Goal: Information Seeking & Learning: Understand process/instructions

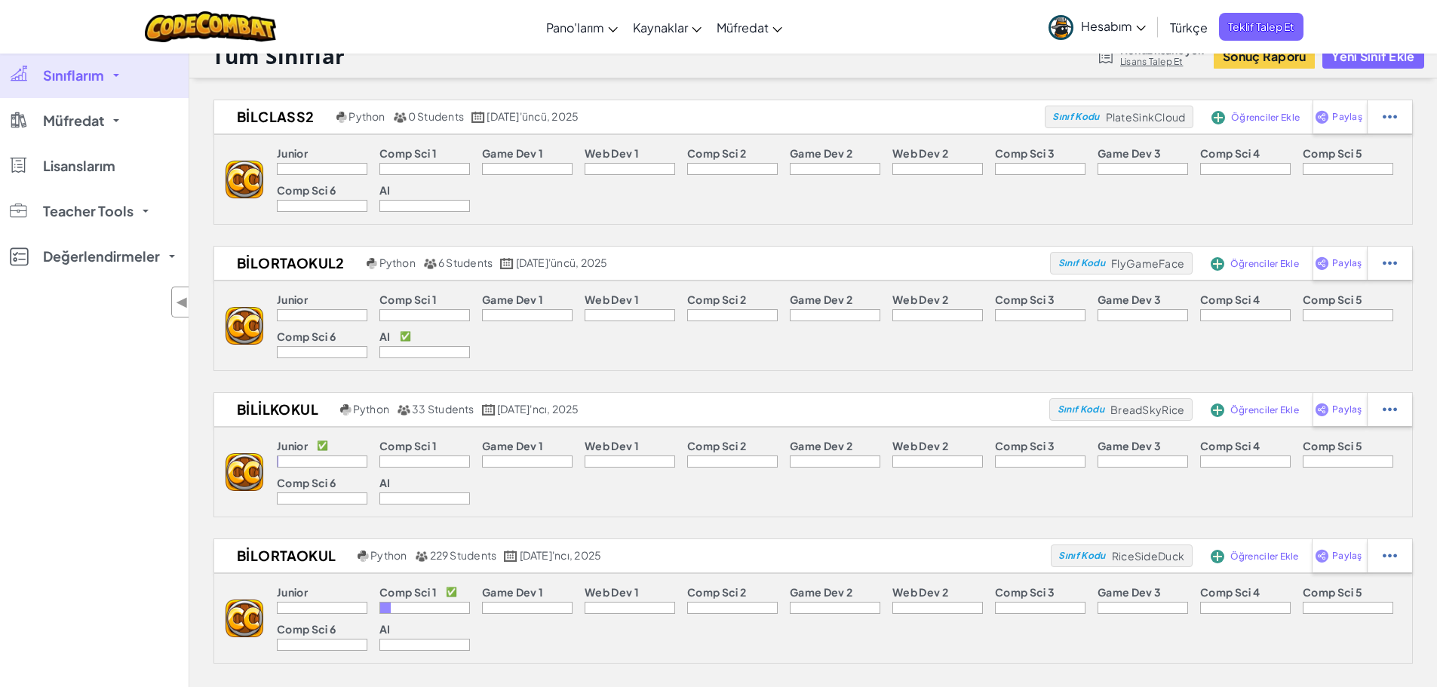
scroll to position [26, 0]
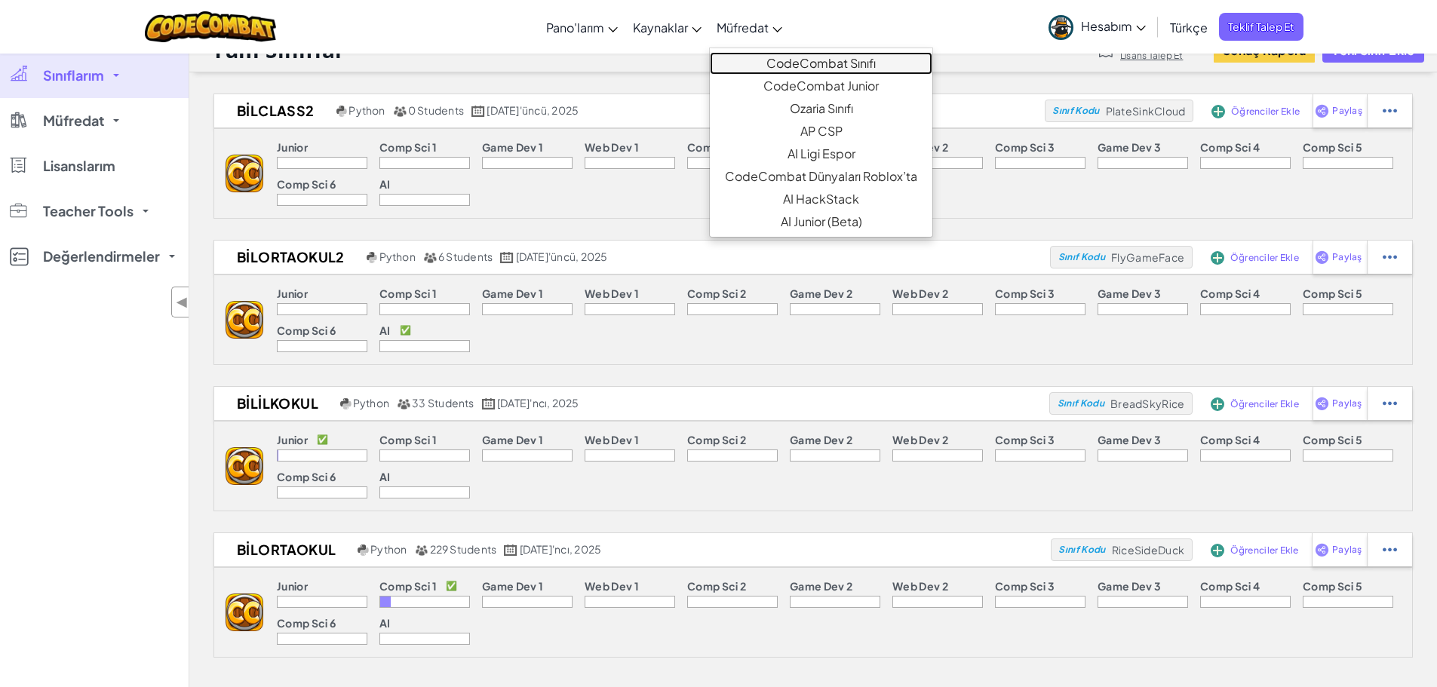
click at [841, 64] on link "CodeCombat Sınıfı" at bounding box center [821, 63] width 223 height 23
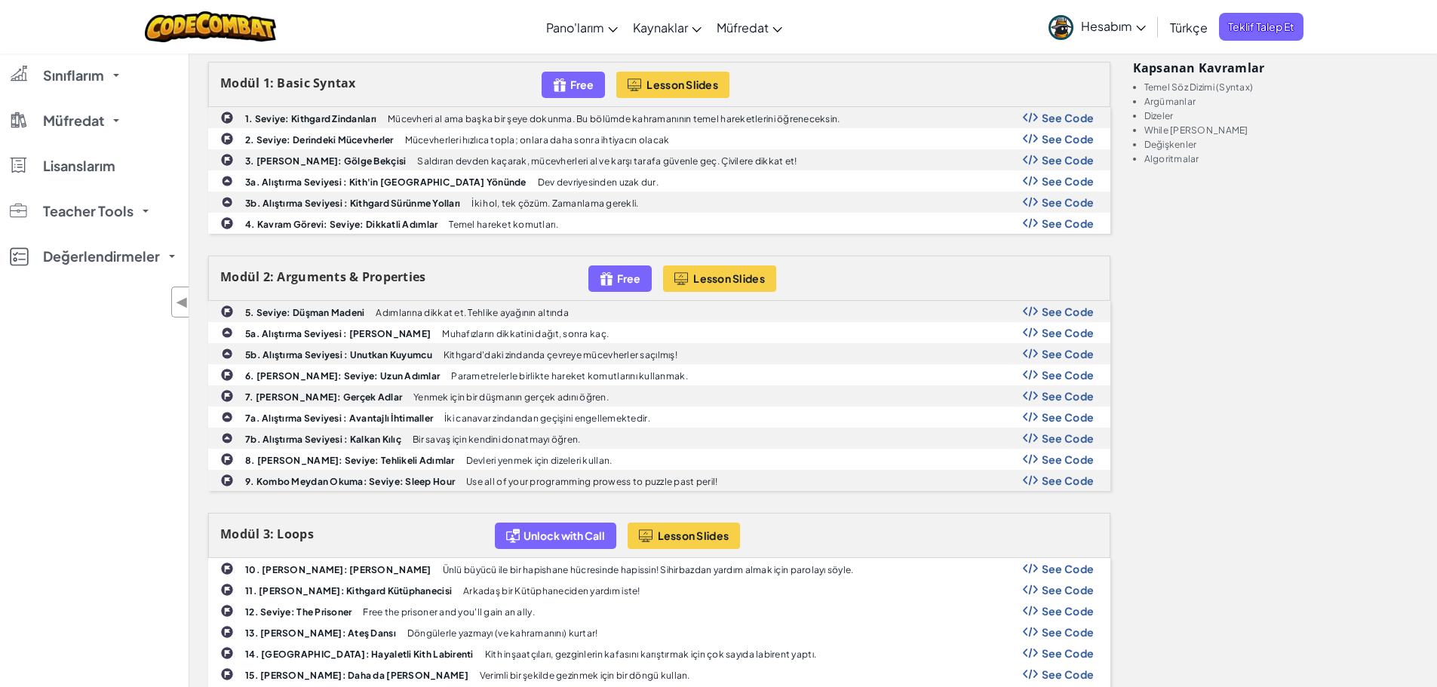
scroll to position [530, 0]
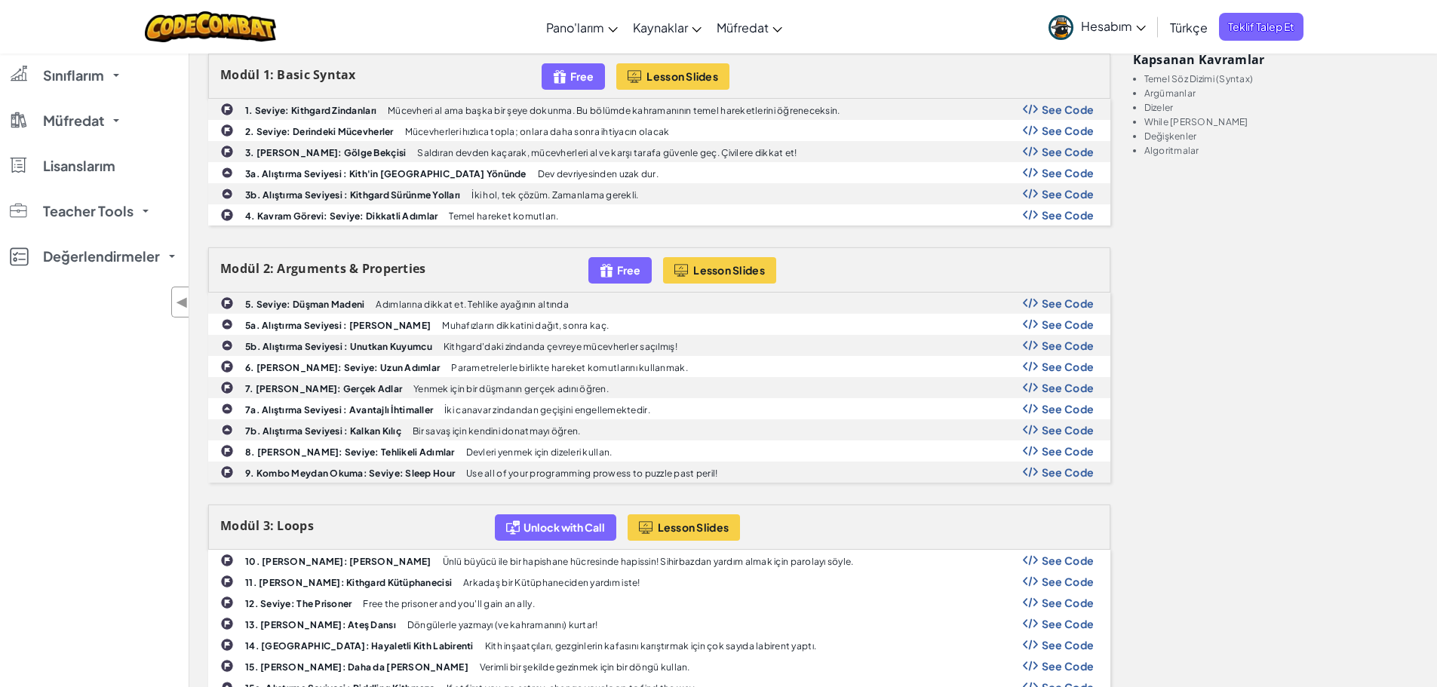
click at [1041, 561] on div "See Code" at bounding box center [1059, 561] width 72 height 12
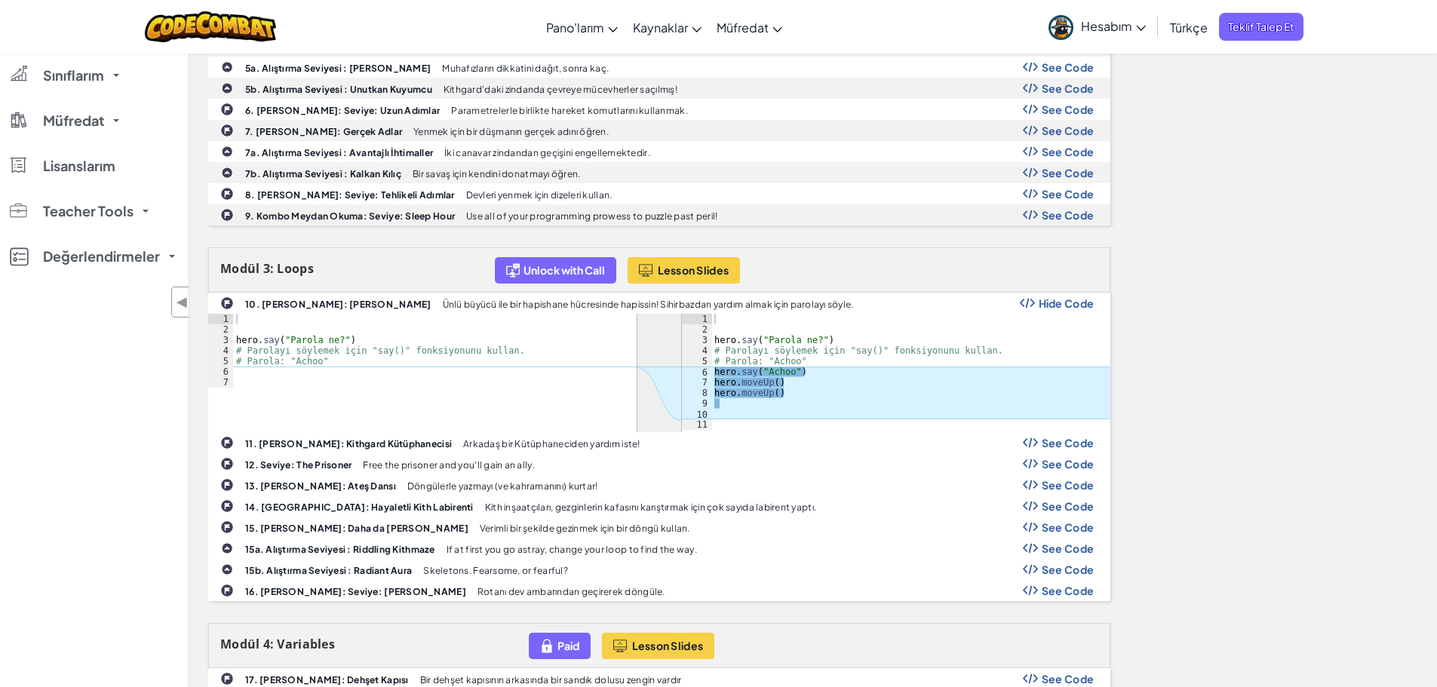
scroll to position [847, 0]
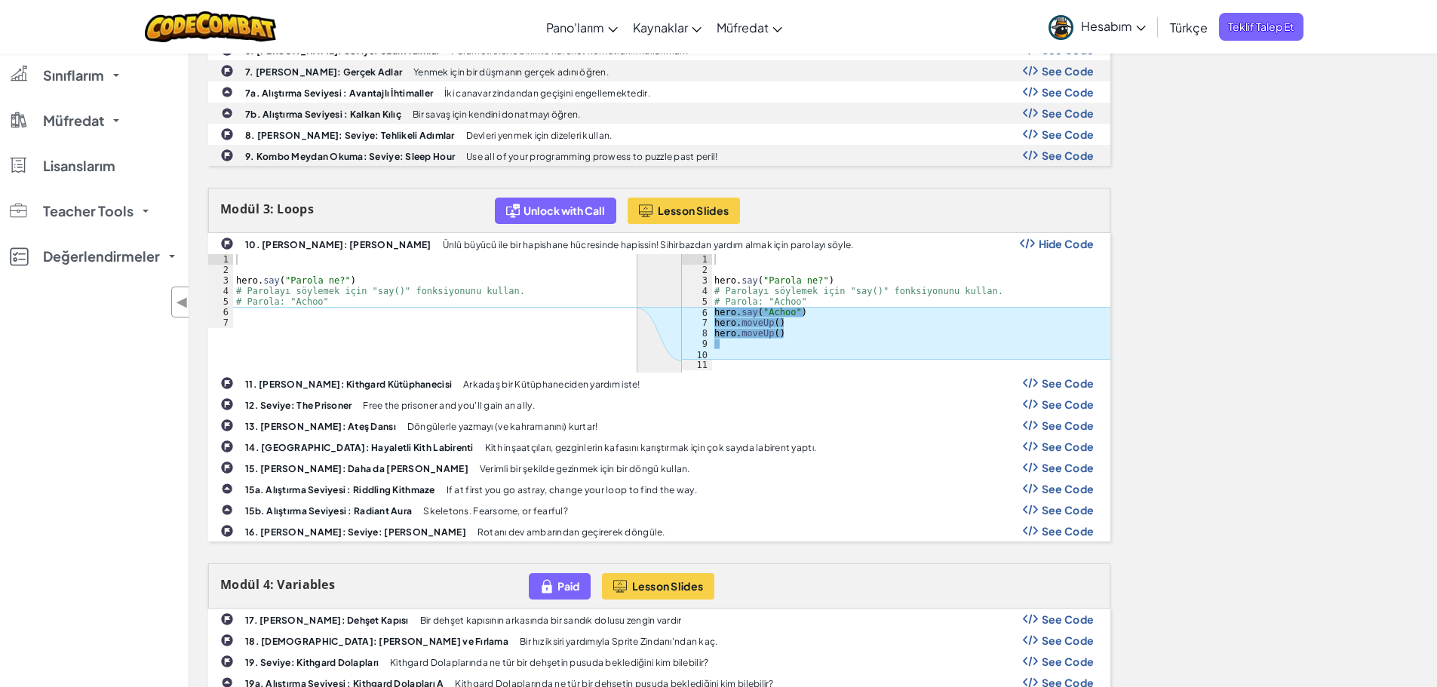
click at [1055, 429] on span "See Code" at bounding box center [1068, 425] width 53 height 12
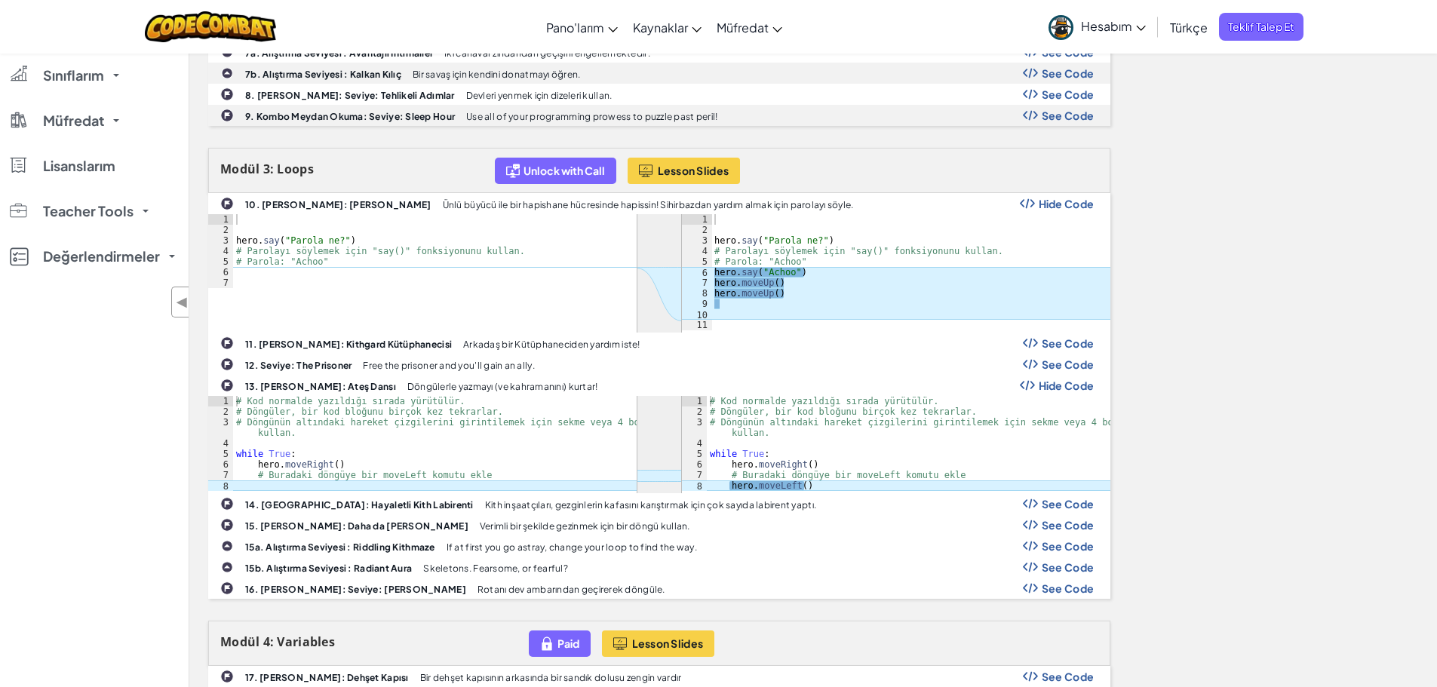
scroll to position [897, 0]
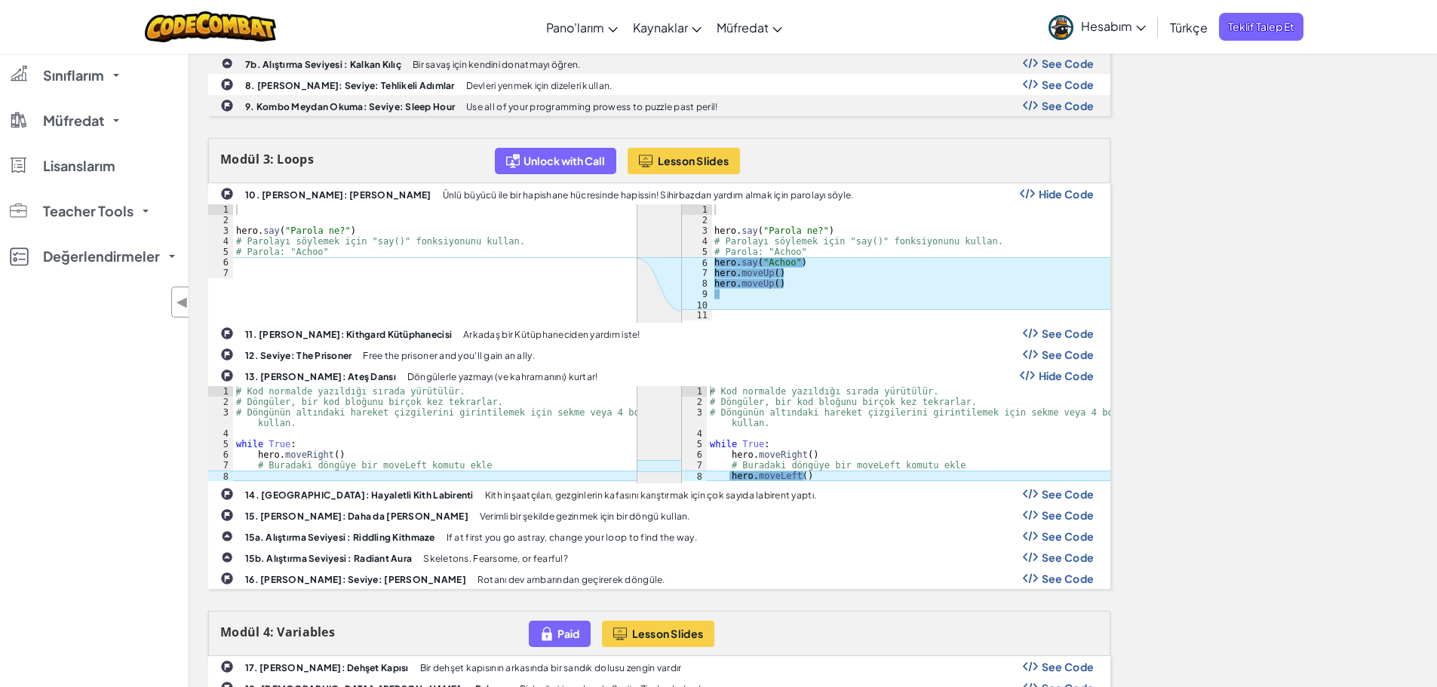
click at [1055, 495] on span "See Code" at bounding box center [1068, 494] width 53 height 12
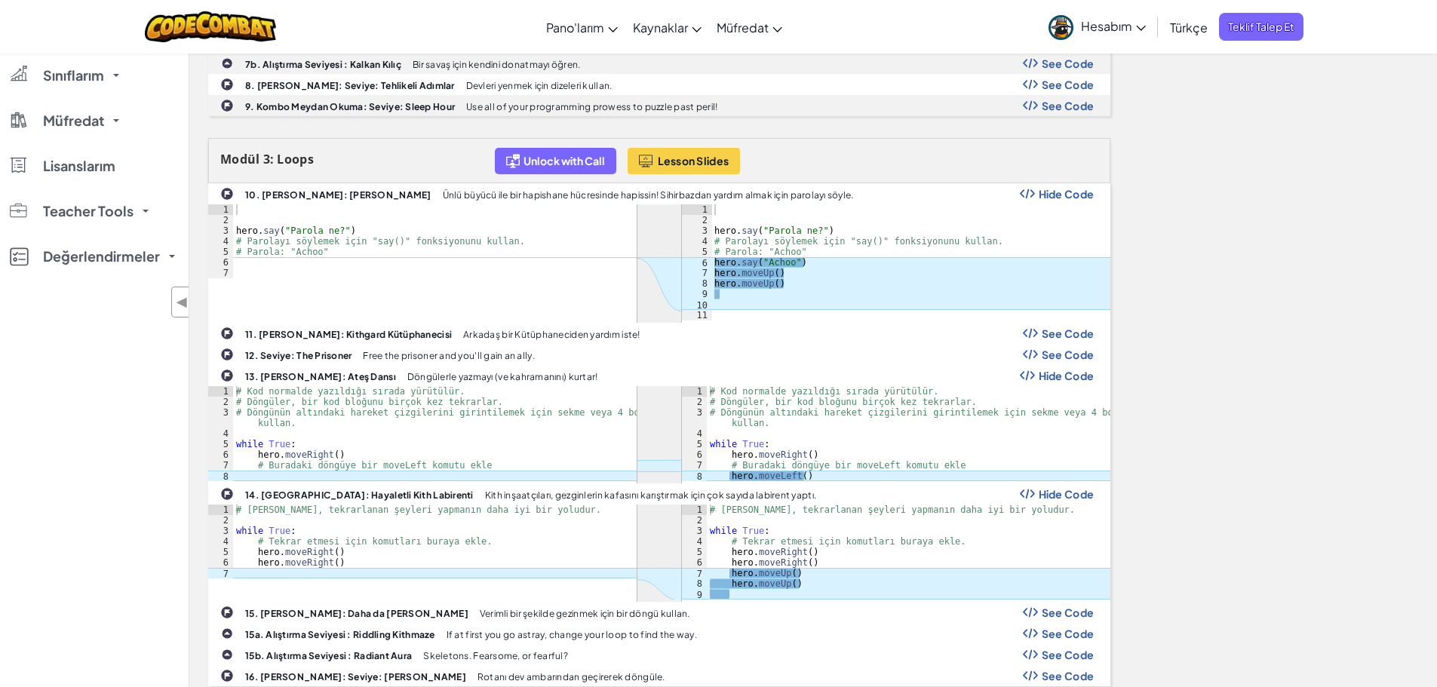
click at [1055, 495] on span "Hide Code" at bounding box center [1067, 494] width 56 height 12
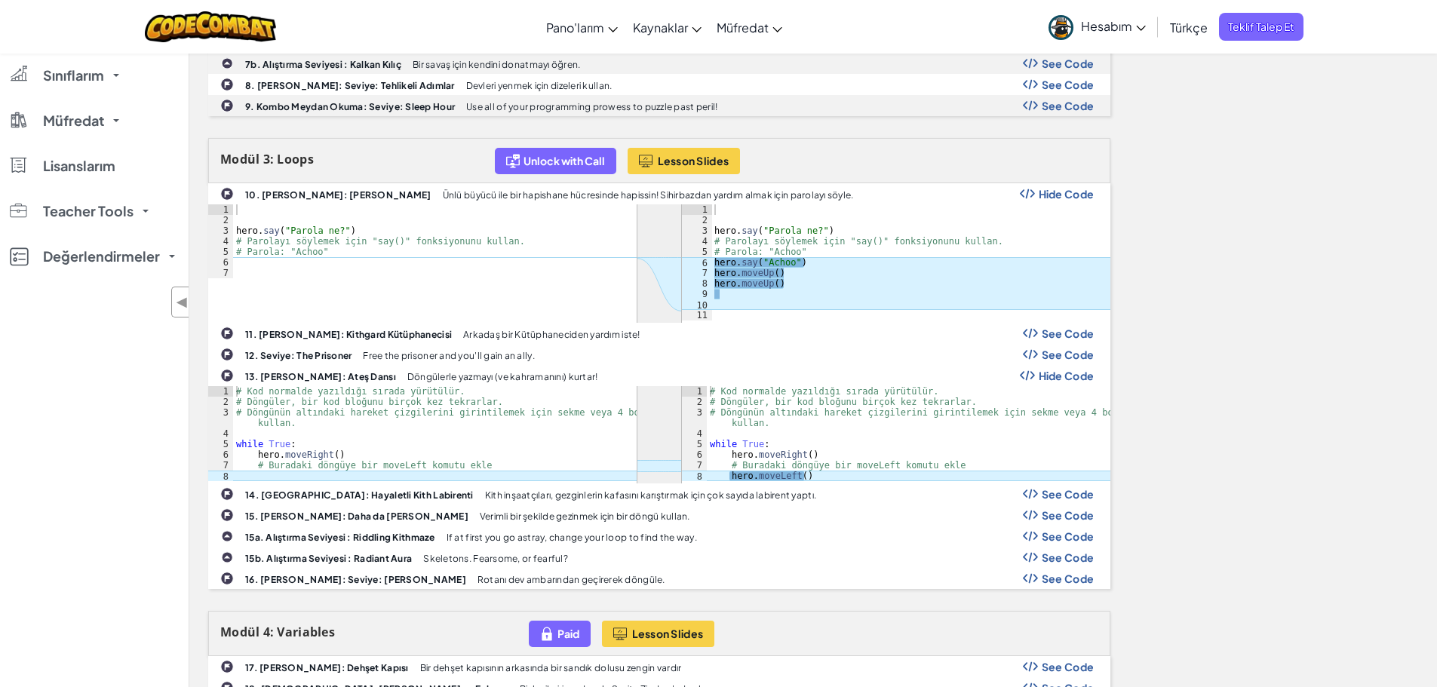
click at [1061, 518] on span "See Code" at bounding box center [1068, 515] width 53 height 12
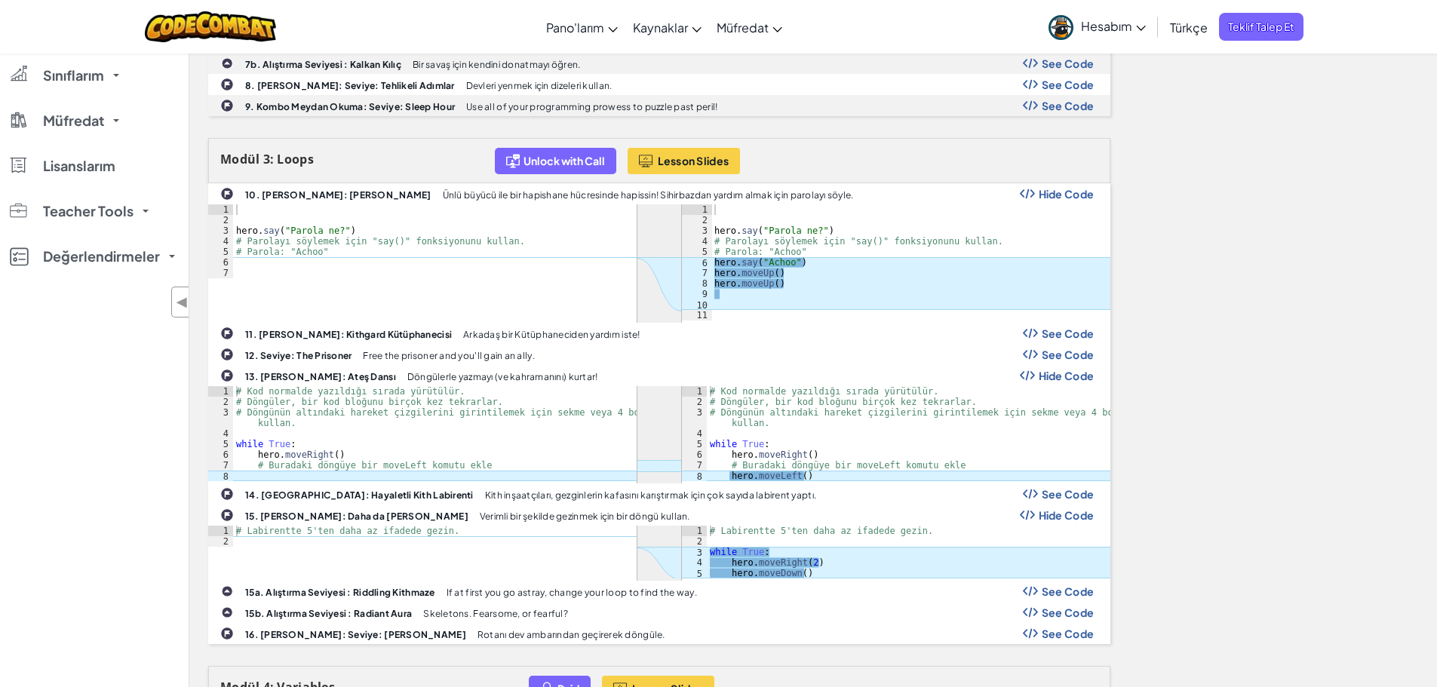
click at [1061, 518] on span "Hide Code" at bounding box center [1067, 515] width 56 height 12
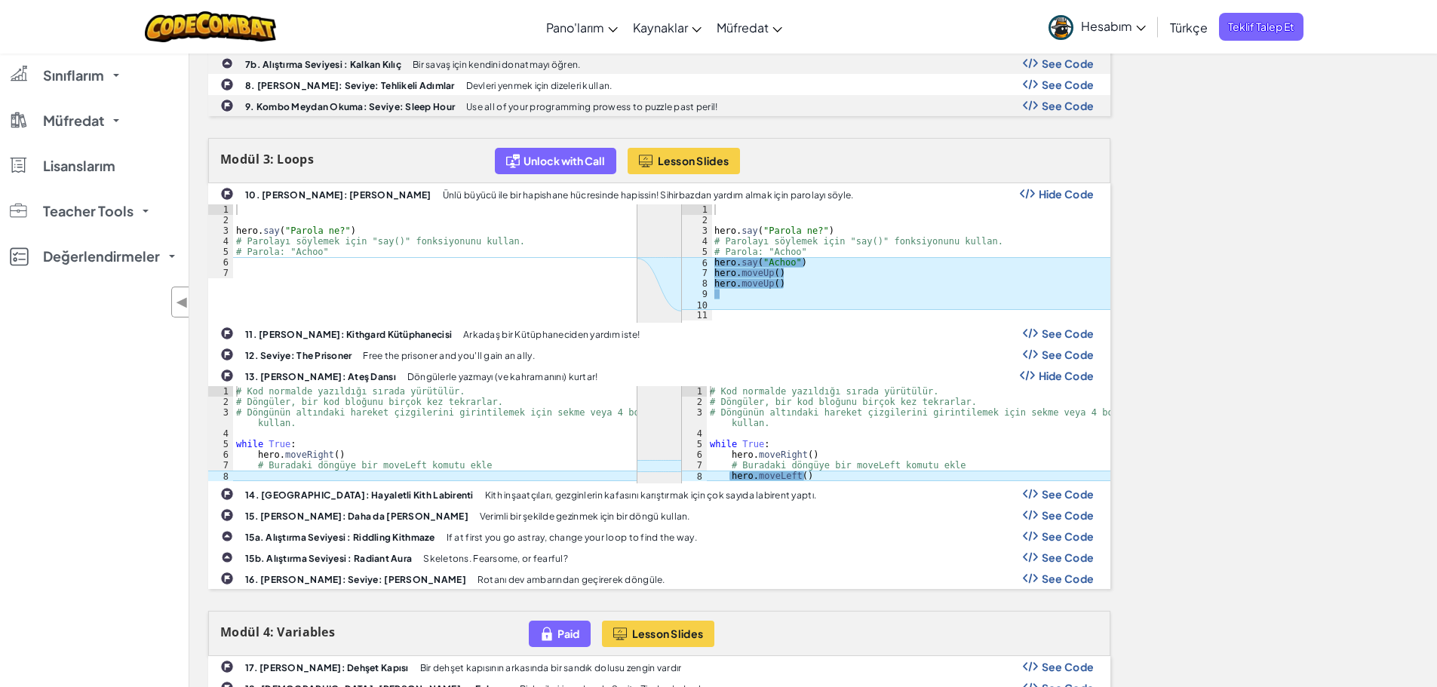
click at [1048, 580] on span "See Code" at bounding box center [1068, 579] width 53 height 12
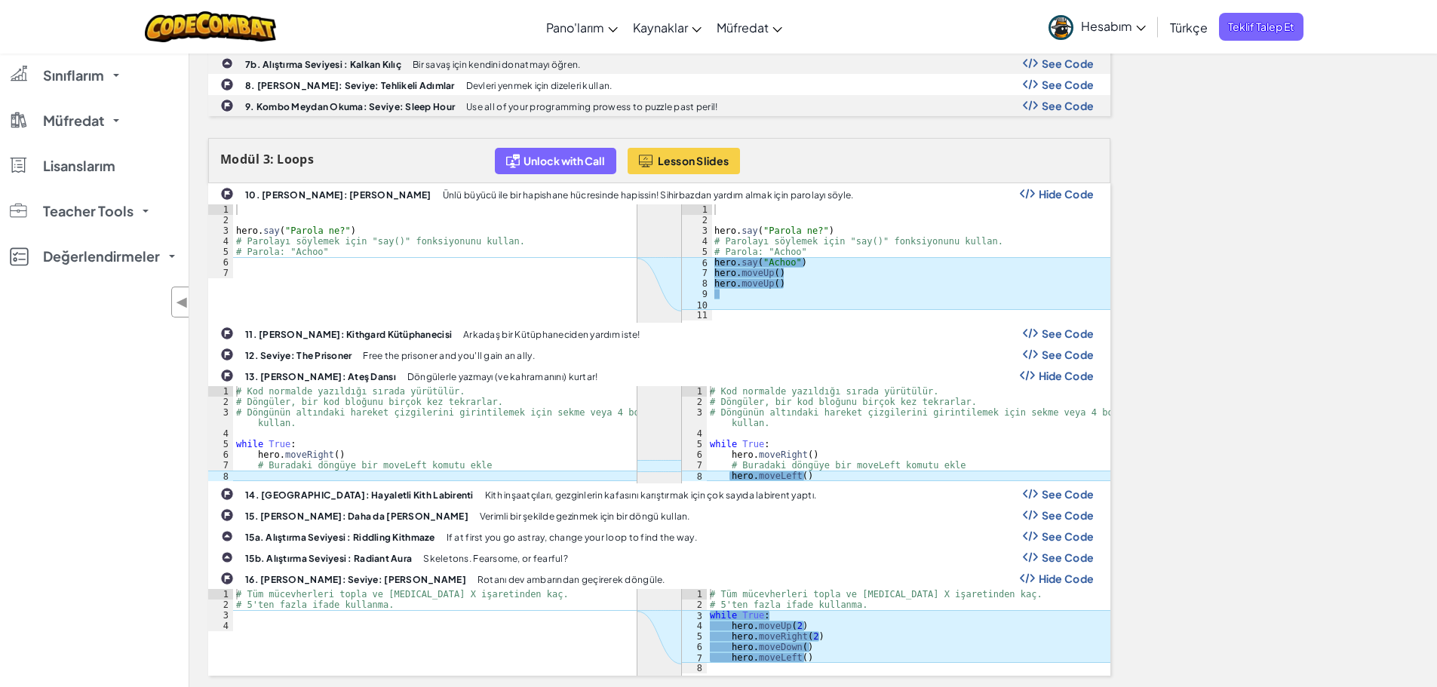
click at [1048, 580] on span "Hide Code" at bounding box center [1067, 579] width 56 height 12
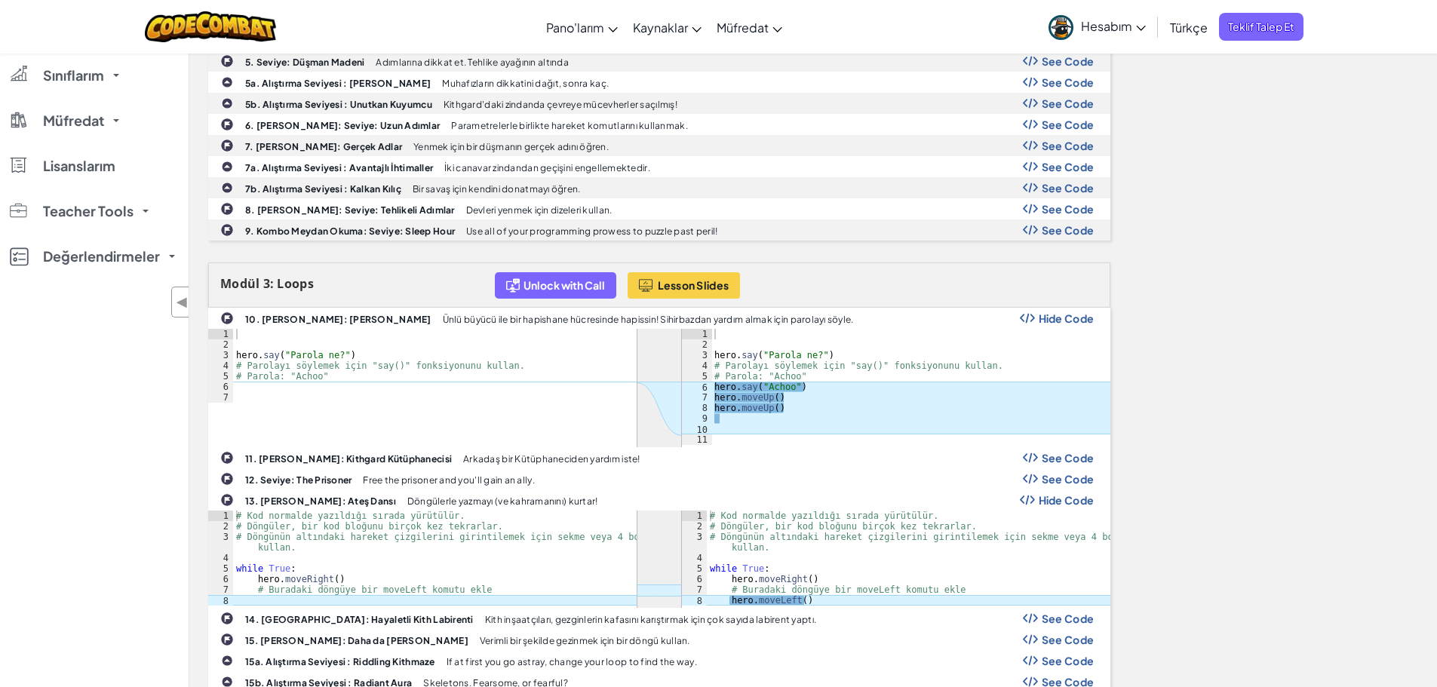
scroll to position [503, 0]
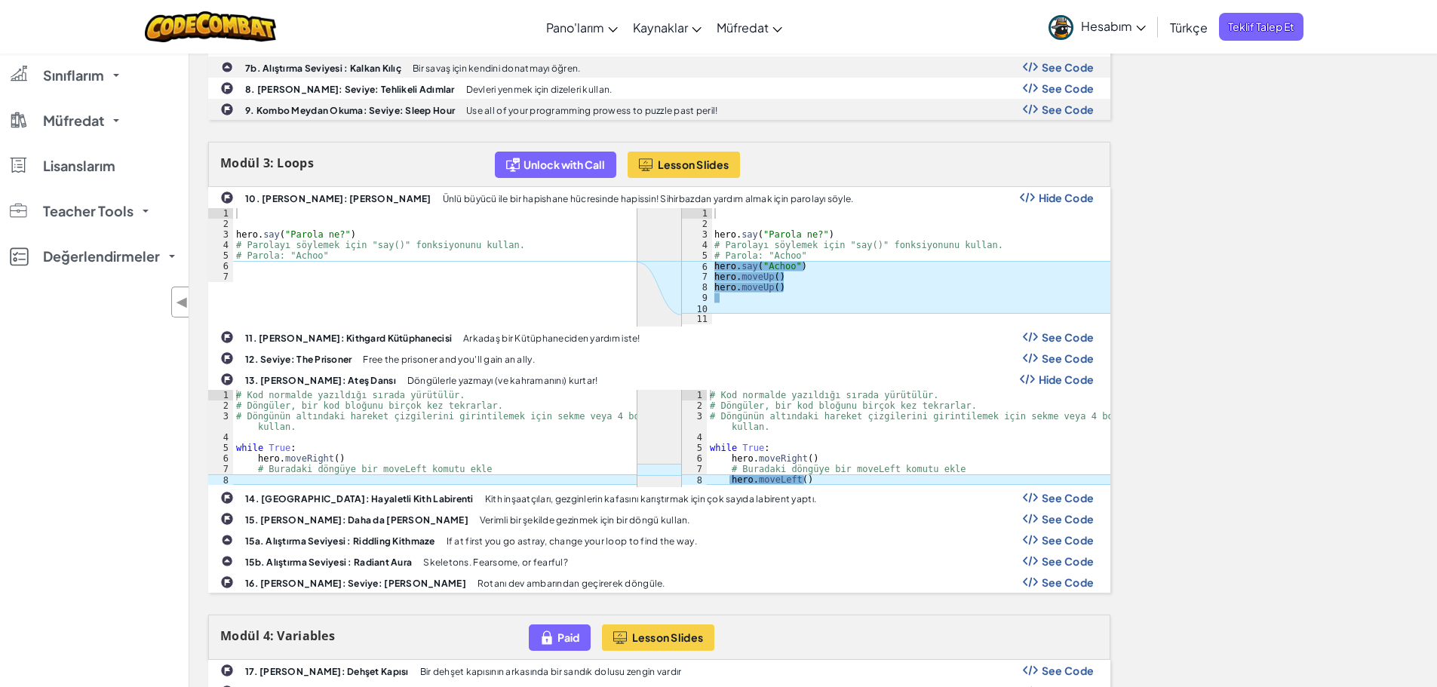
scroll to position [937, 0]
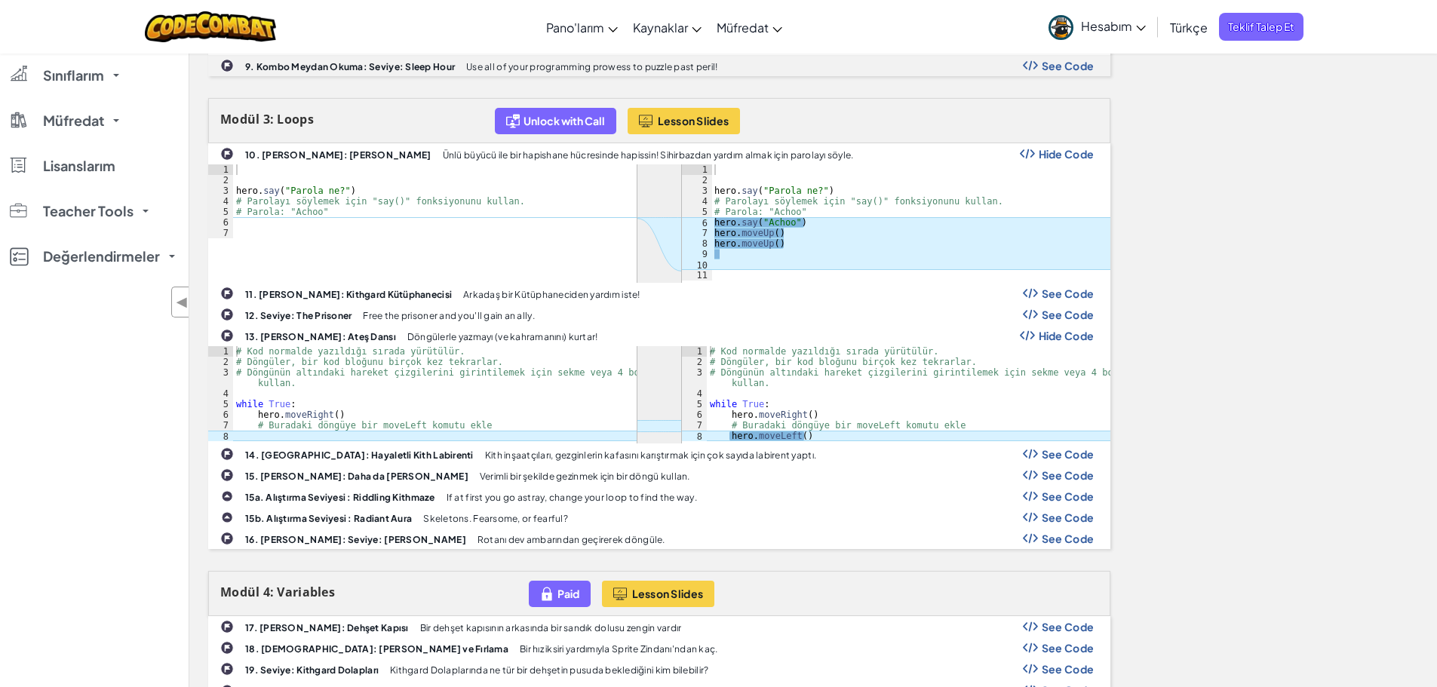
click at [1063, 465] on div "15. Seviye: Daha da Derine İniş Verimli bir şekilde gezinmek için bir döngü kul…" at bounding box center [659, 475] width 902 height 21
drag, startPoint x: 1063, startPoint y: 465, endPoint x: 1072, endPoint y: 456, distance: 12.8
click at [1072, 456] on div "10. Seviye: Hücre Yorumu Ünlü büyücü ile bir hapishane hücresinde hapissin! Sih…" at bounding box center [659, 346] width 902 height 406
click at [1072, 456] on span "See Code" at bounding box center [1068, 454] width 53 height 12
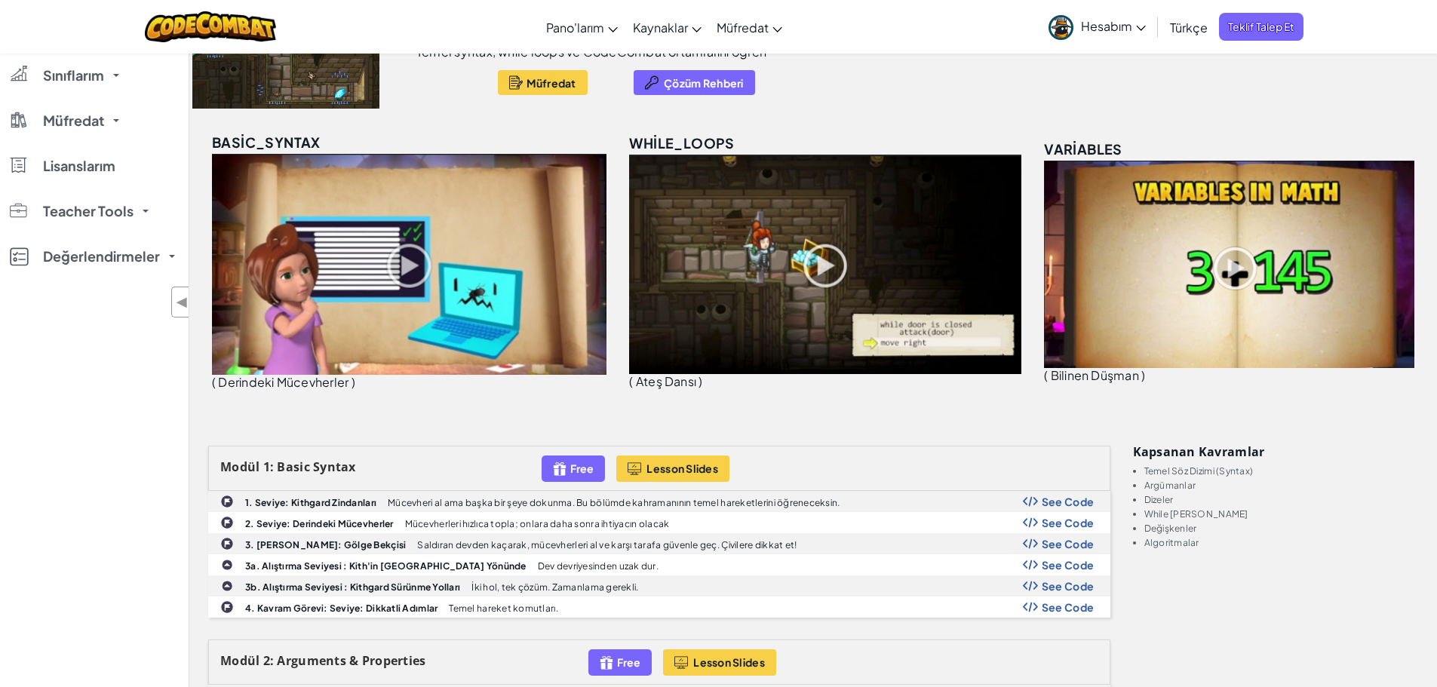
scroll to position [0, 0]
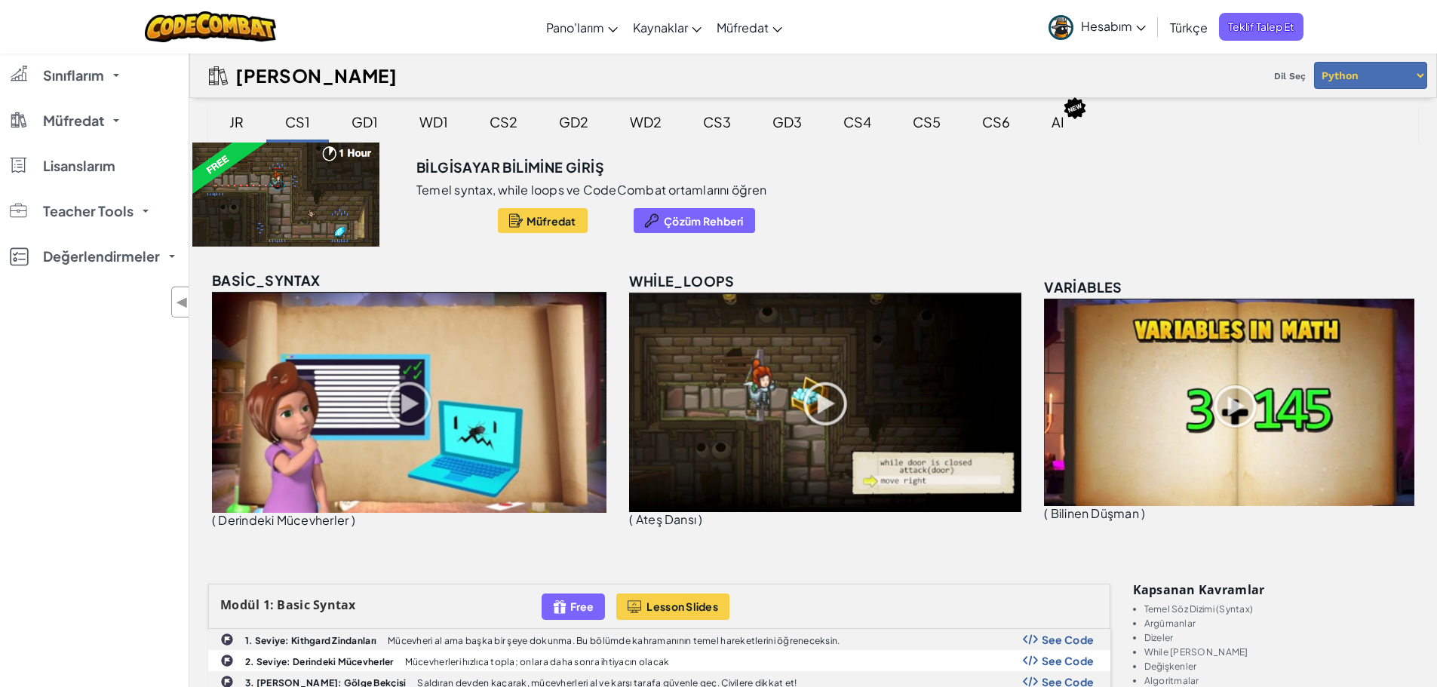
click at [781, 175] on div "Bilgisayar Bilimine Giriş" at bounding box center [613, 163] width 395 height 40
click at [1110, 32] on span "Hesabım" at bounding box center [1113, 26] width 65 height 16
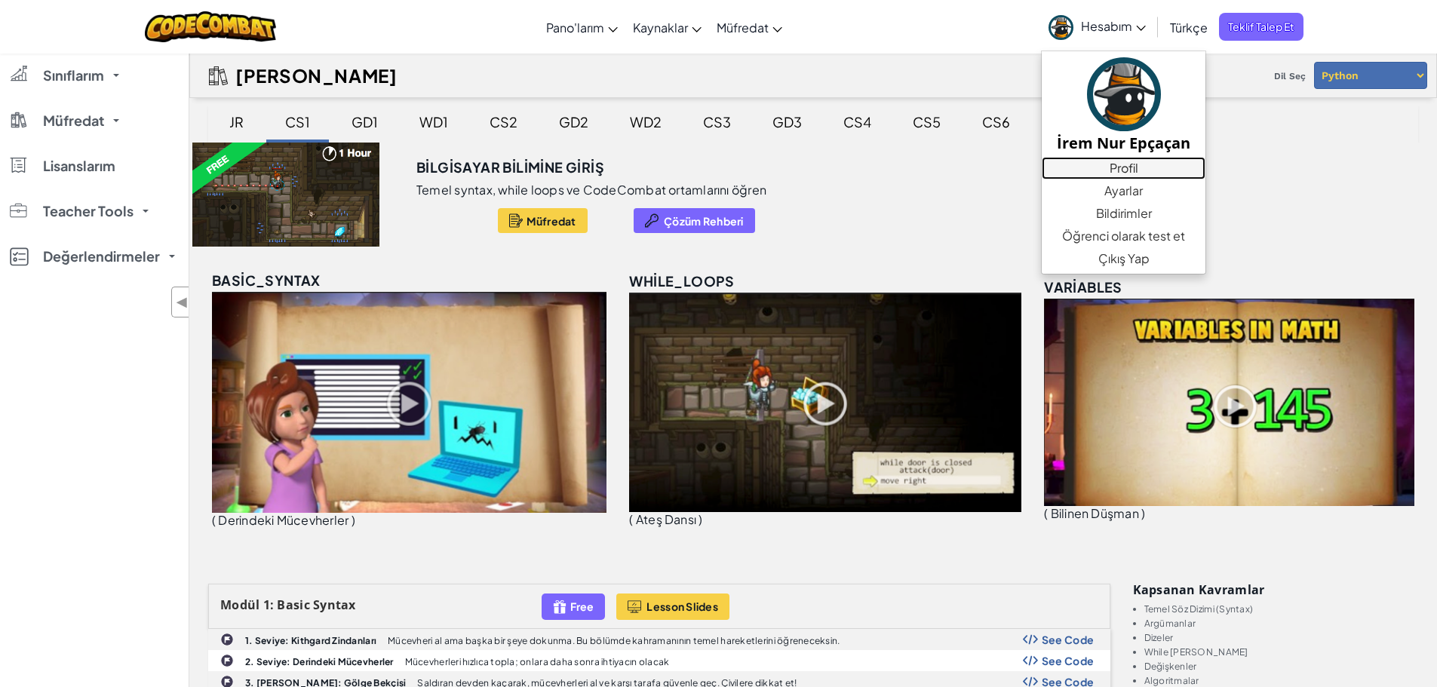
click at [1134, 174] on link "Profil" at bounding box center [1124, 168] width 164 height 23
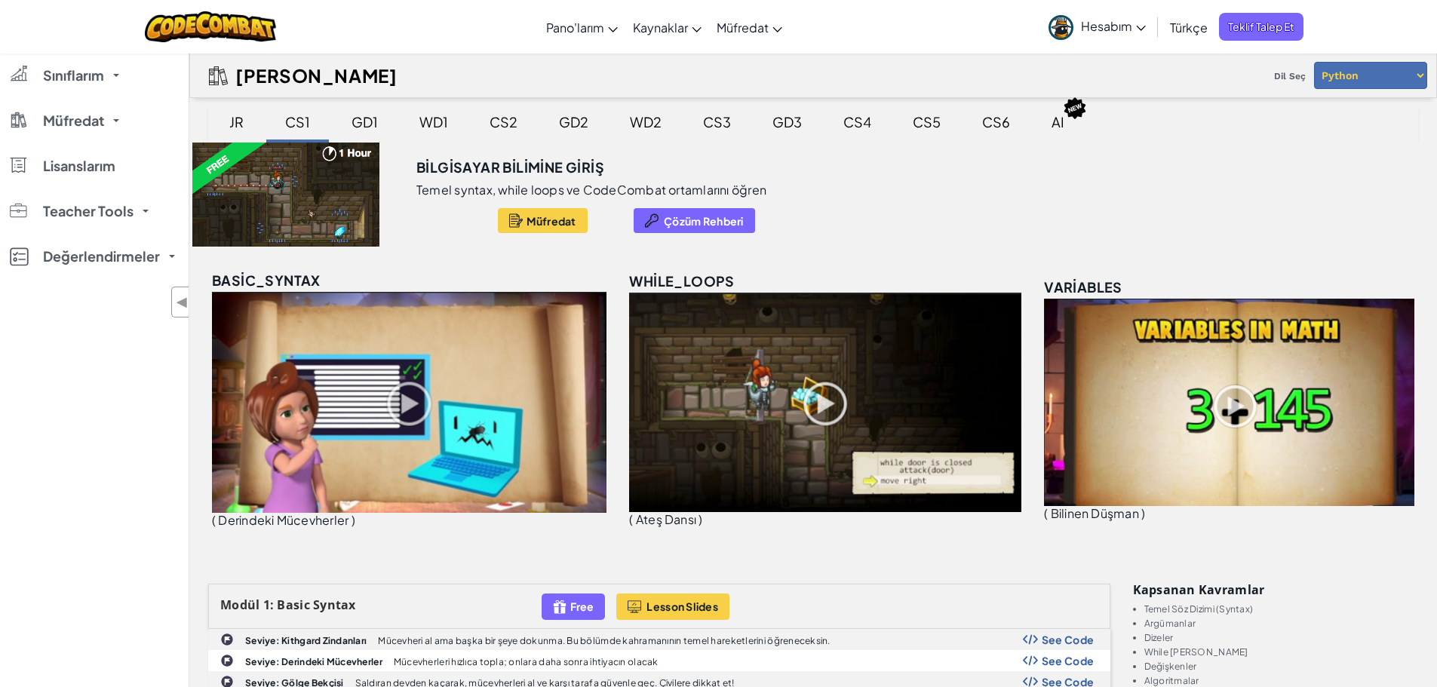
click at [228, 119] on div "JR" at bounding box center [236, 121] width 45 height 35
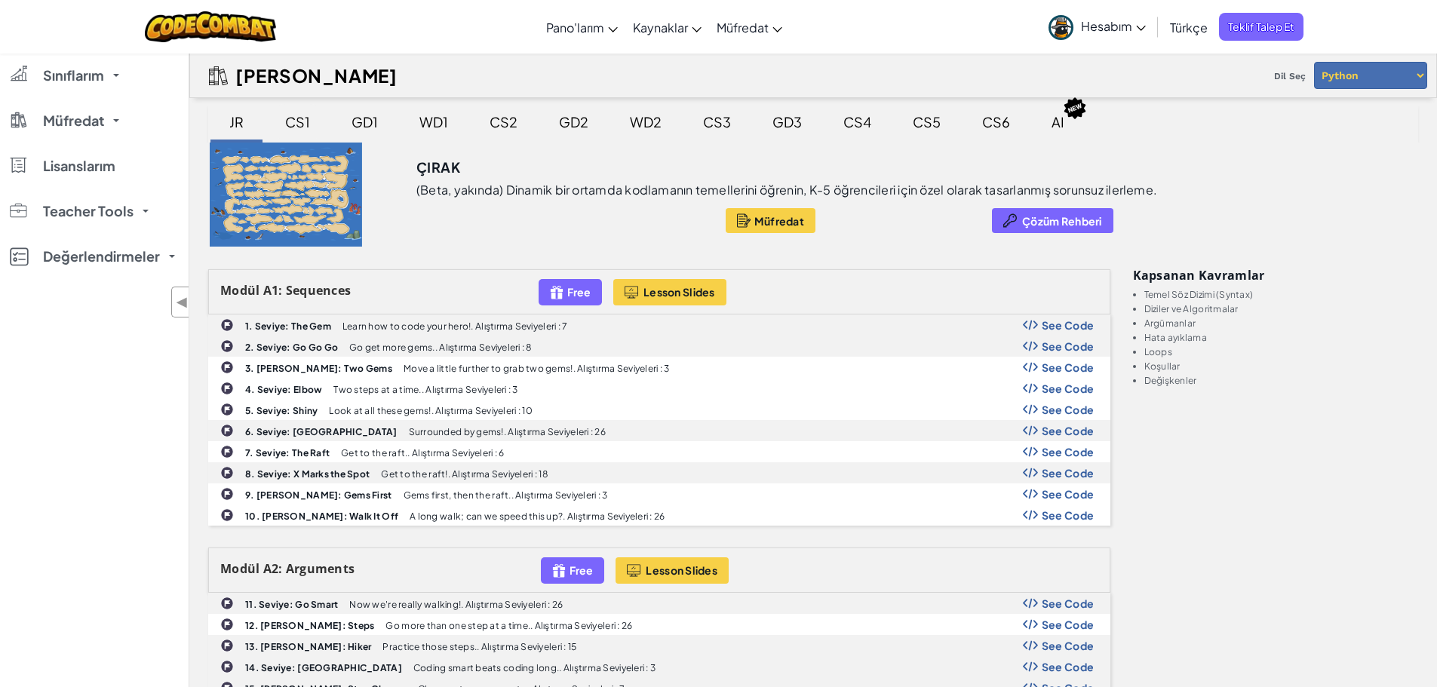
click at [287, 114] on div "CS1" at bounding box center [297, 121] width 55 height 35
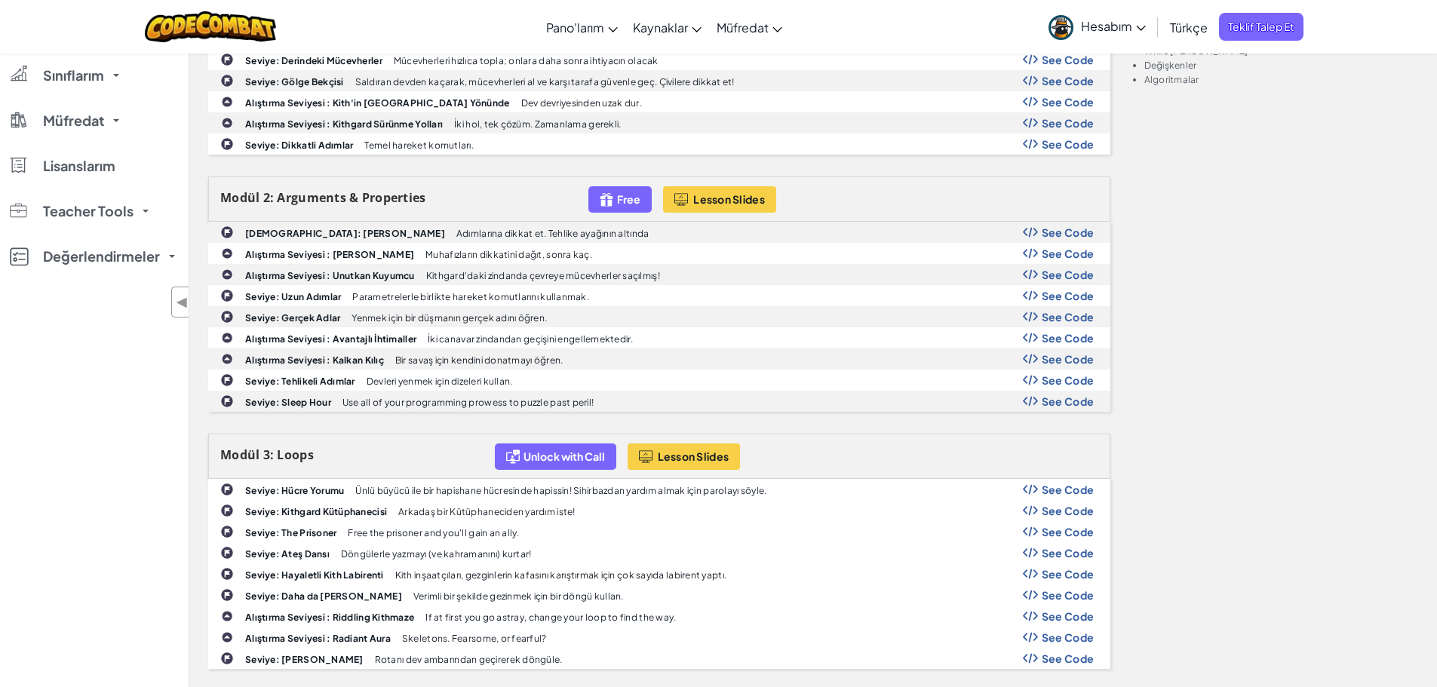
scroll to position [619, 0]
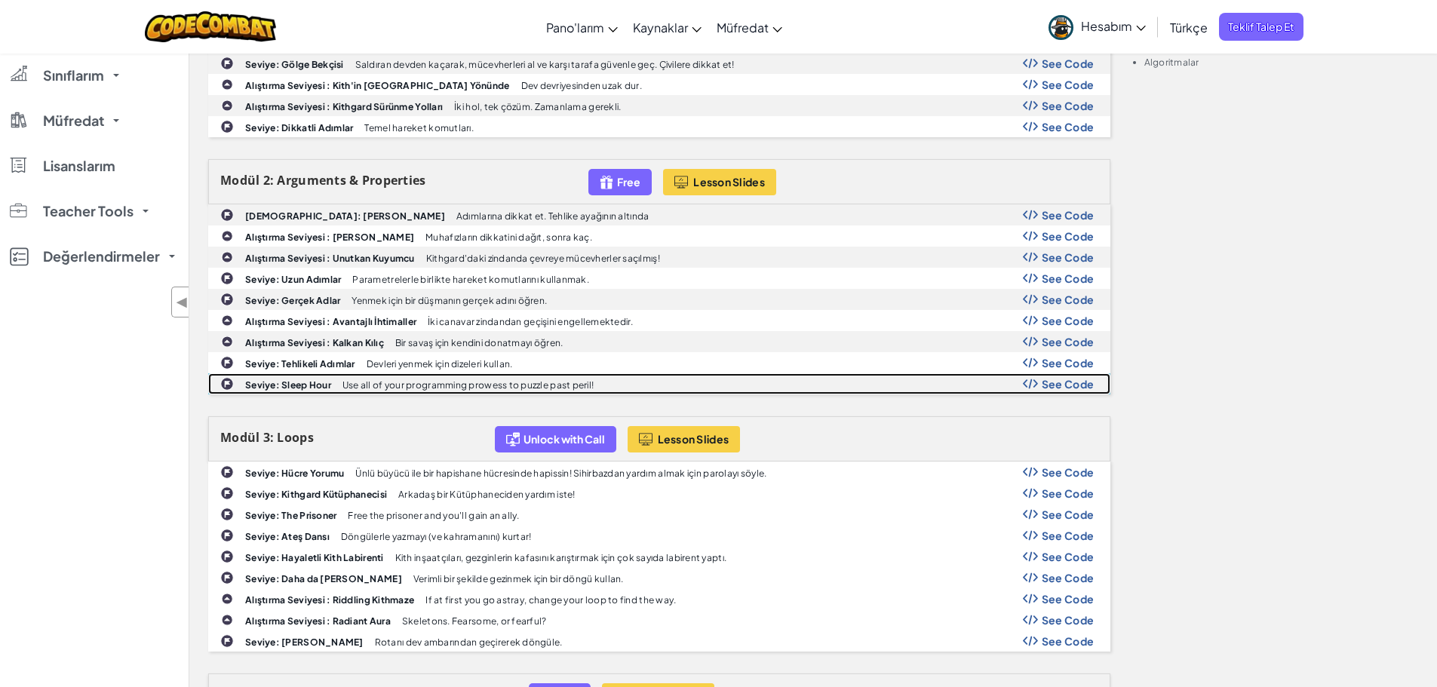
click at [1050, 386] on span "See Code" at bounding box center [1068, 384] width 53 height 12
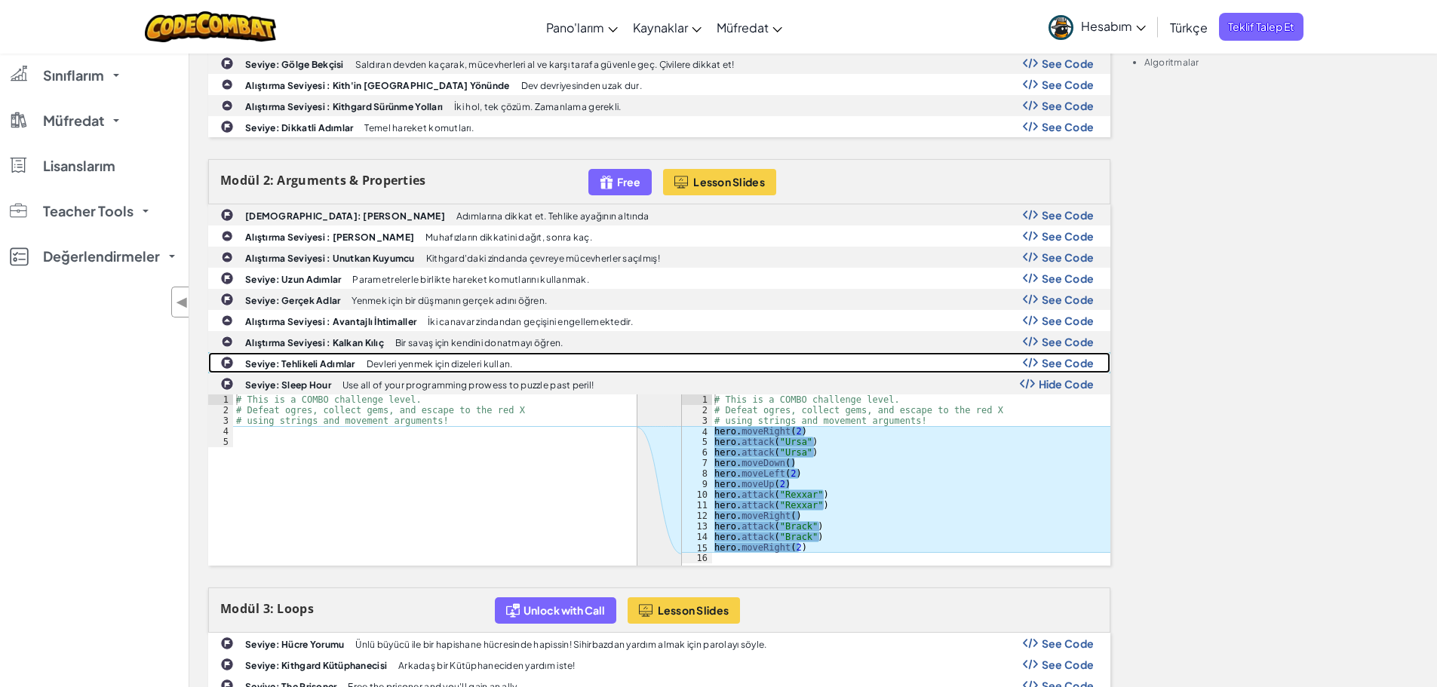
click at [1055, 361] on span "See Code" at bounding box center [1068, 363] width 53 height 12
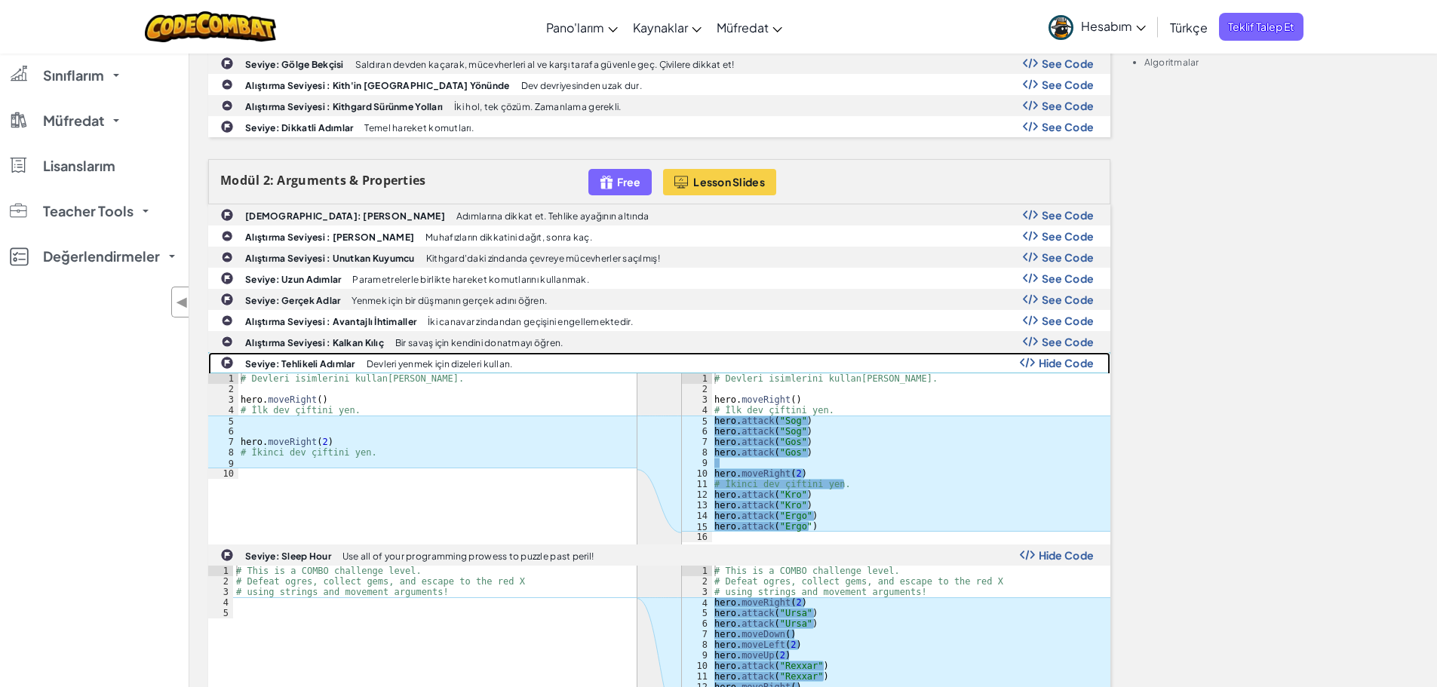
click at [1067, 369] on span "Hide Code" at bounding box center [1067, 363] width 56 height 12
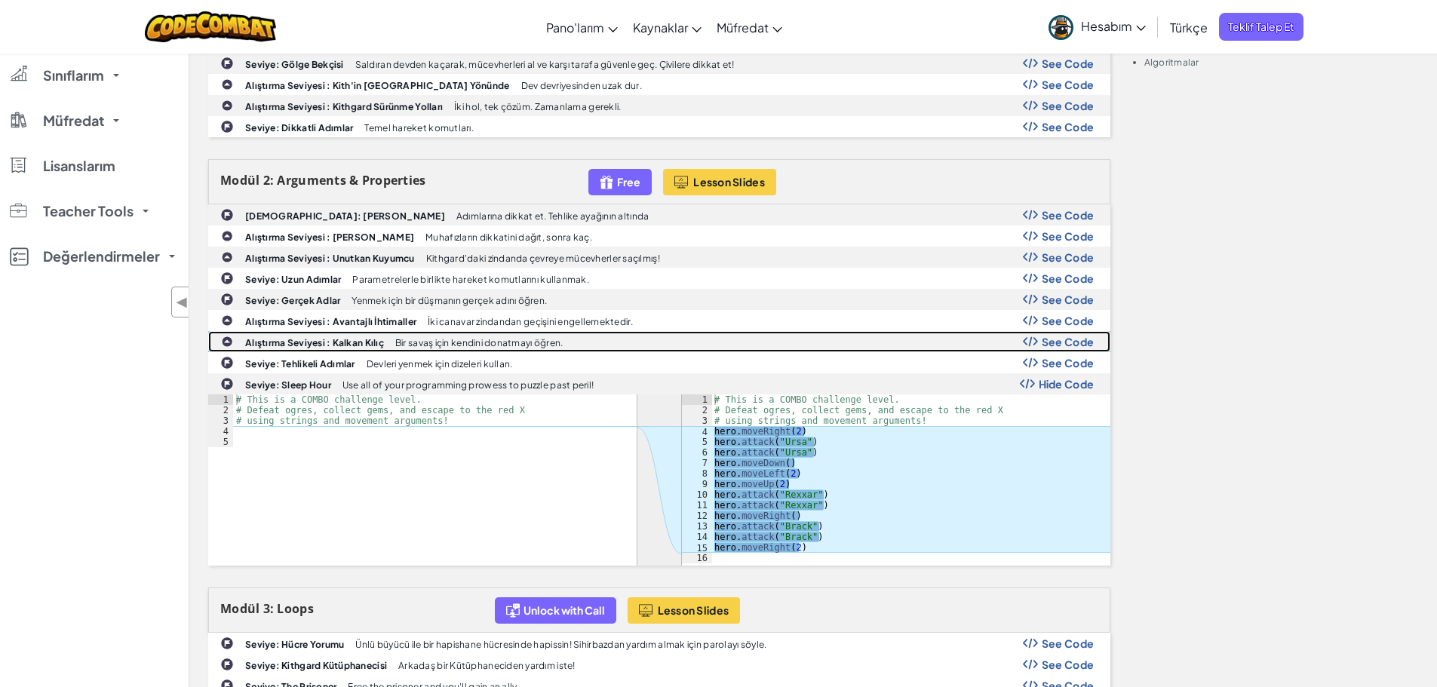
click at [1074, 346] on span "See Code" at bounding box center [1068, 342] width 53 height 12
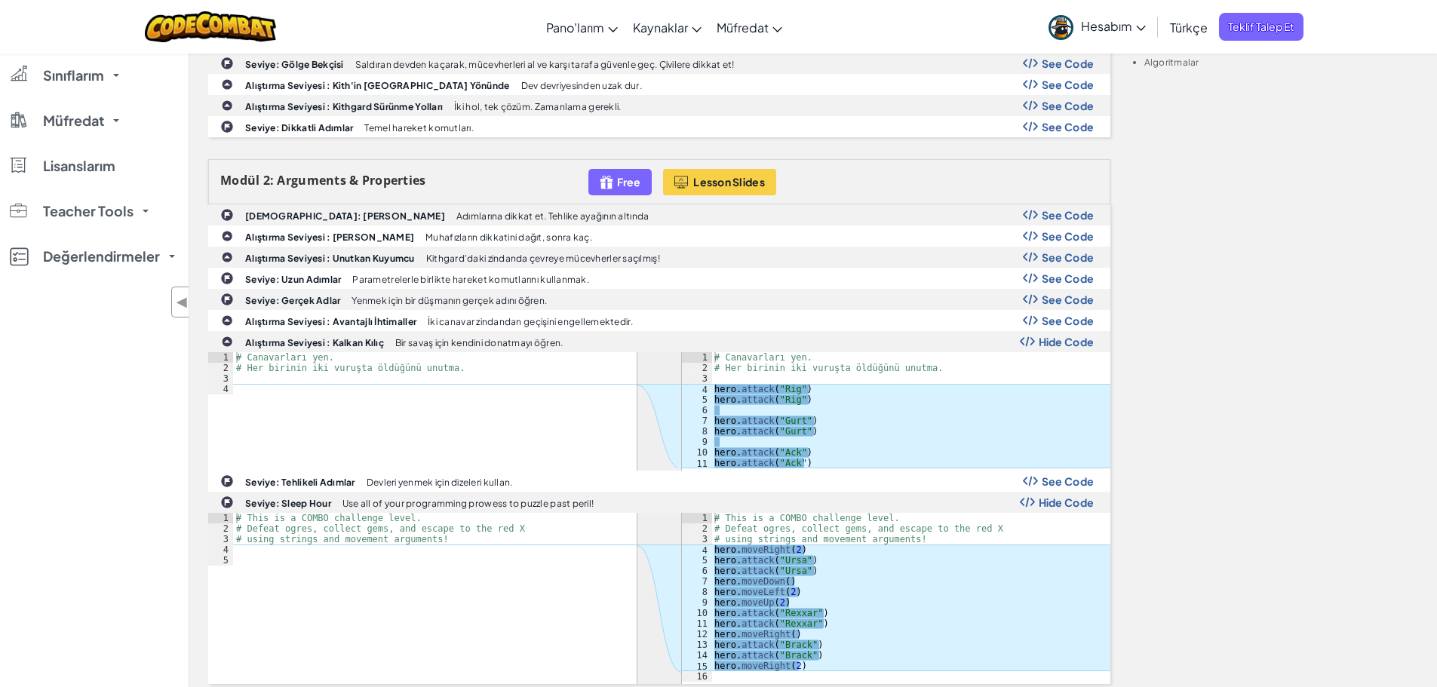
type textarea "# Canavarları yen."
click at [1075, 353] on div "# Canavarları yen. # Her birinin iki vuruşta öldüğünü unutma. hero . attack ( "…" at bounding box center [910, 420] width 399 height 137
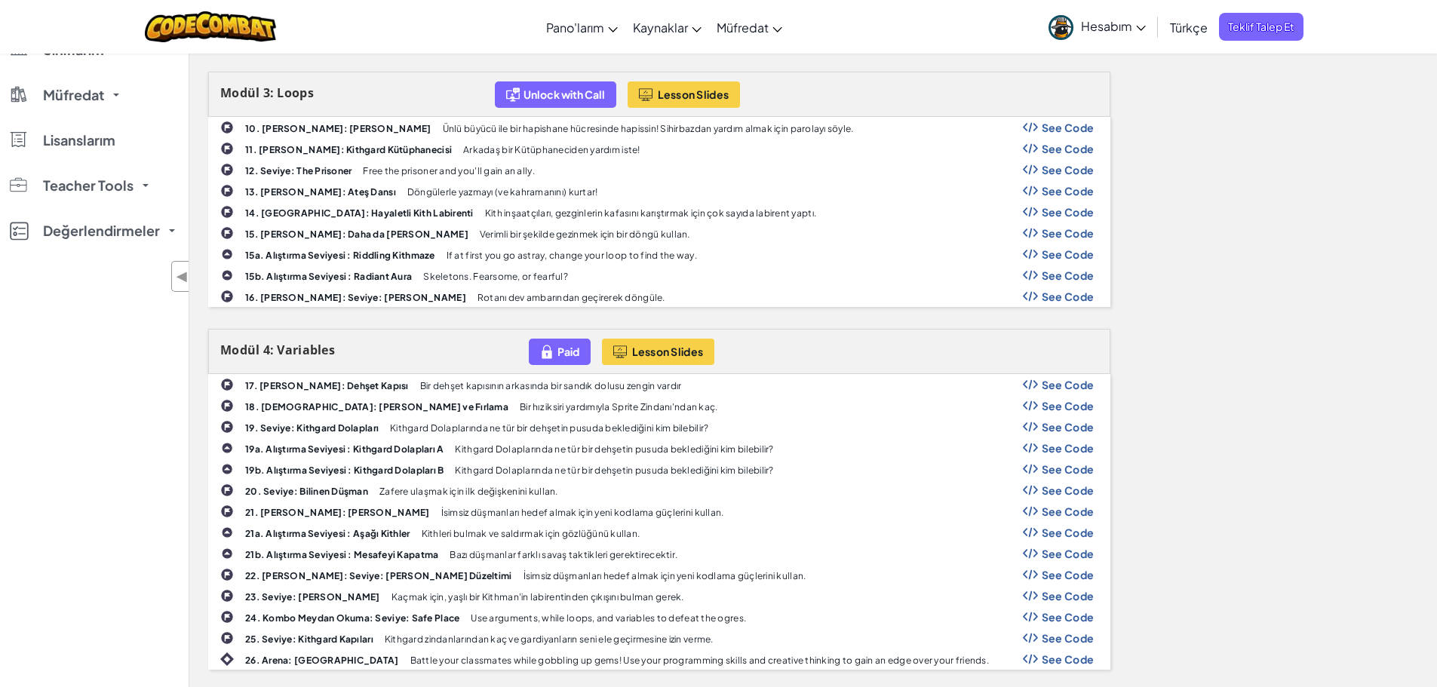
scroll to position [984, 0]
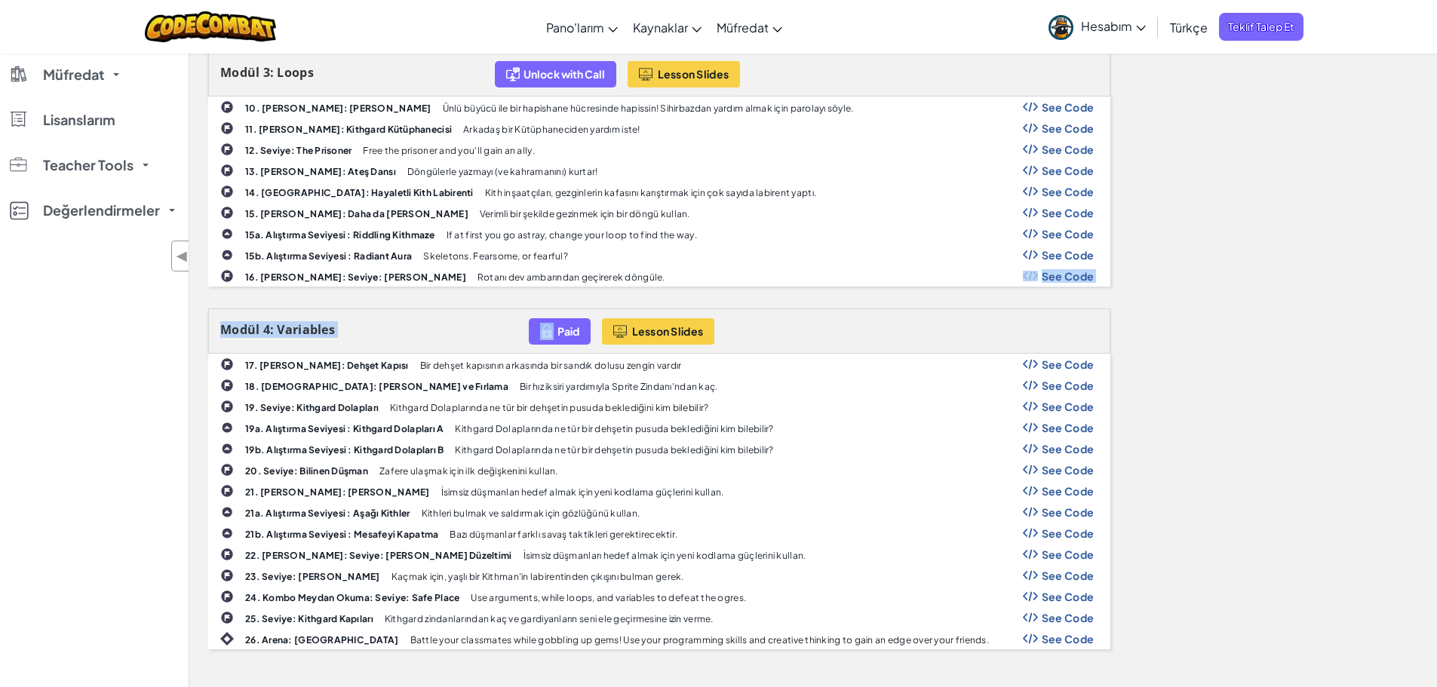
drag, startPoint x: 540, startPoint y: 345, endPoint x: 936, endPoint y: 286, distance: 400.4
click at [936, 286] on div "Modül 1: Basic Syntax Free Lesson Slides 1. Seviye: Kithgard Zindanları Mücevhe…" at bounding box center [659, 135] width 925 height 1071
click at [1089, 276] on span "See Code" at bounding box center [1068, 276] width 53 height 12
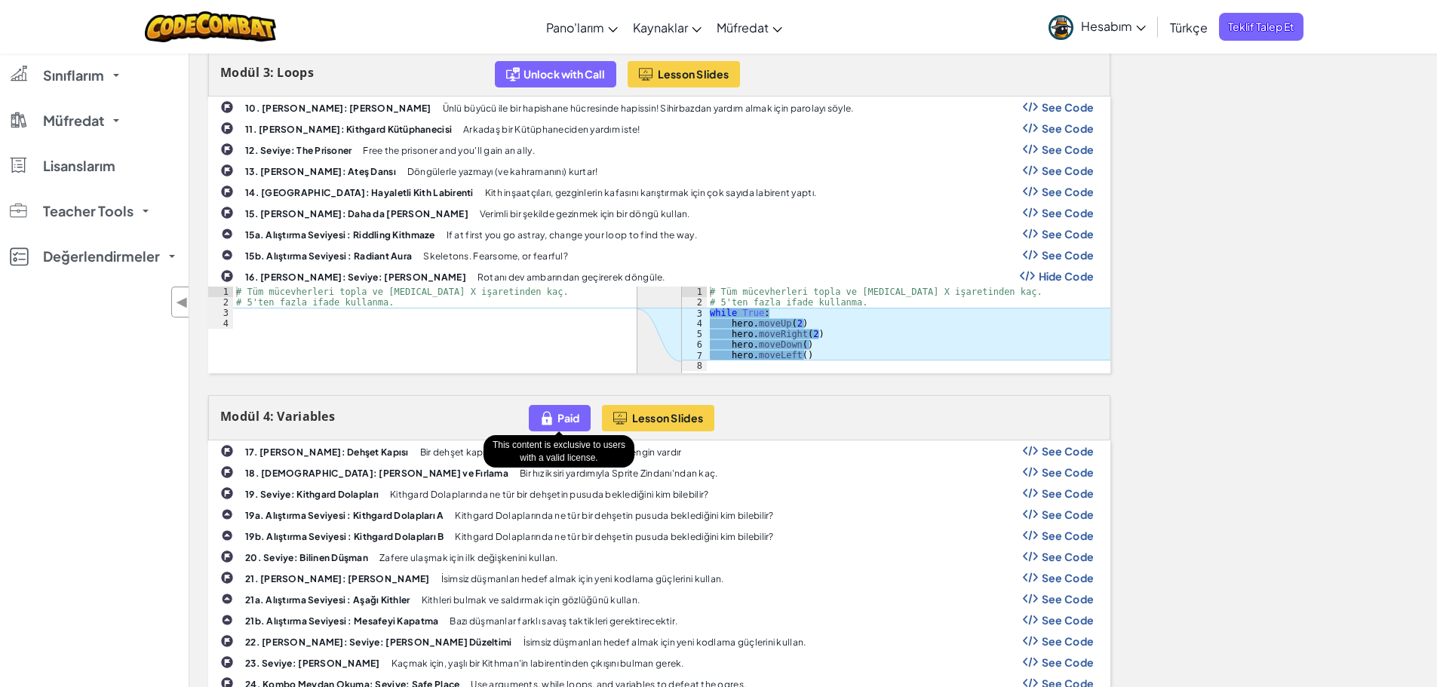
click at [555, 413] on div "Paid" at bounding box center [560, 418] width 62 height 26
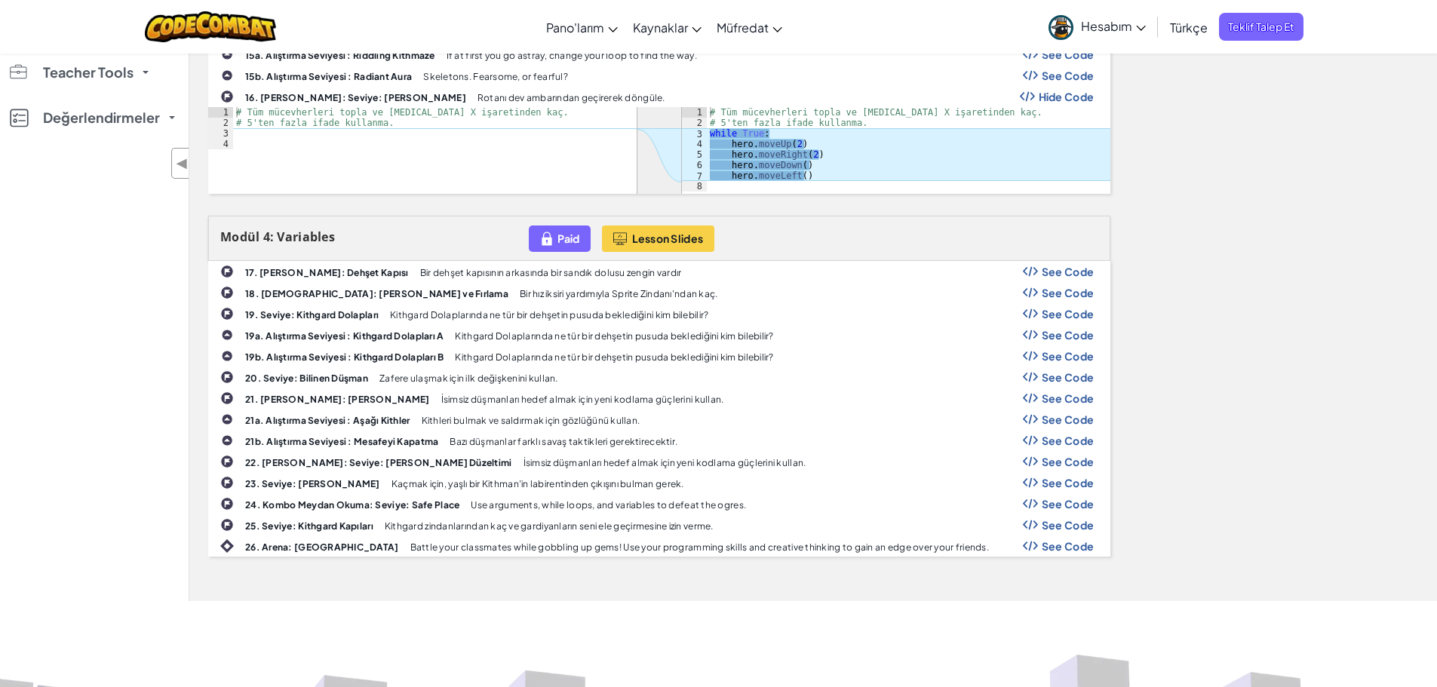
scroll to position [1152, 0]
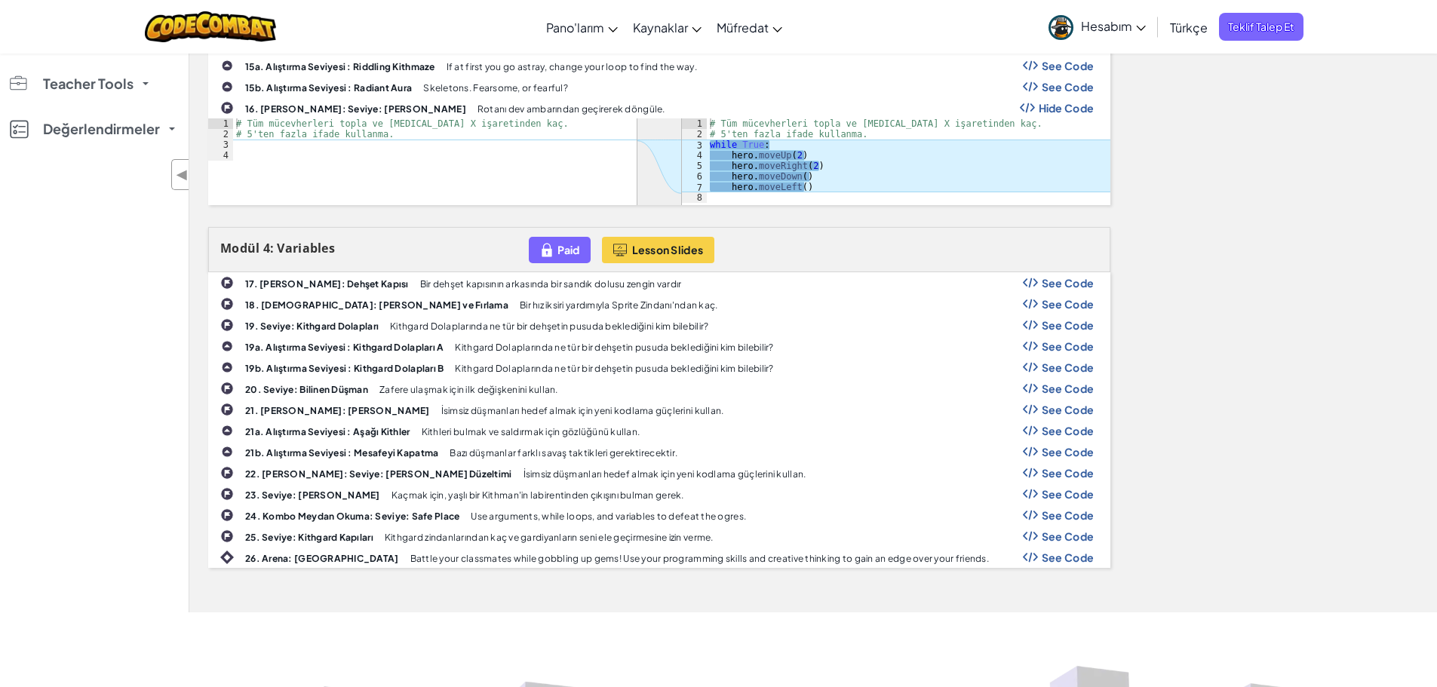
click at [1069, 281] on span "See Code" at bounding box center [1068, 283] width 53 height 12
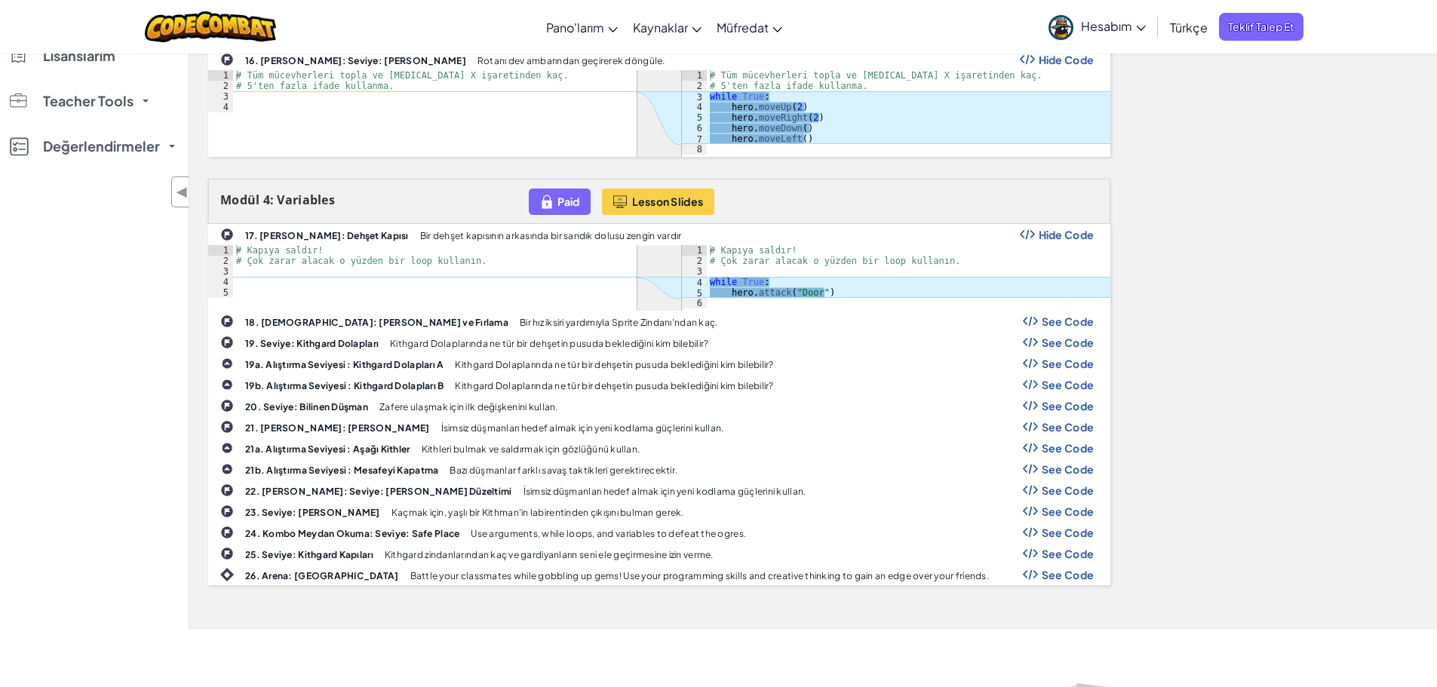
scroll to position [599, 0]
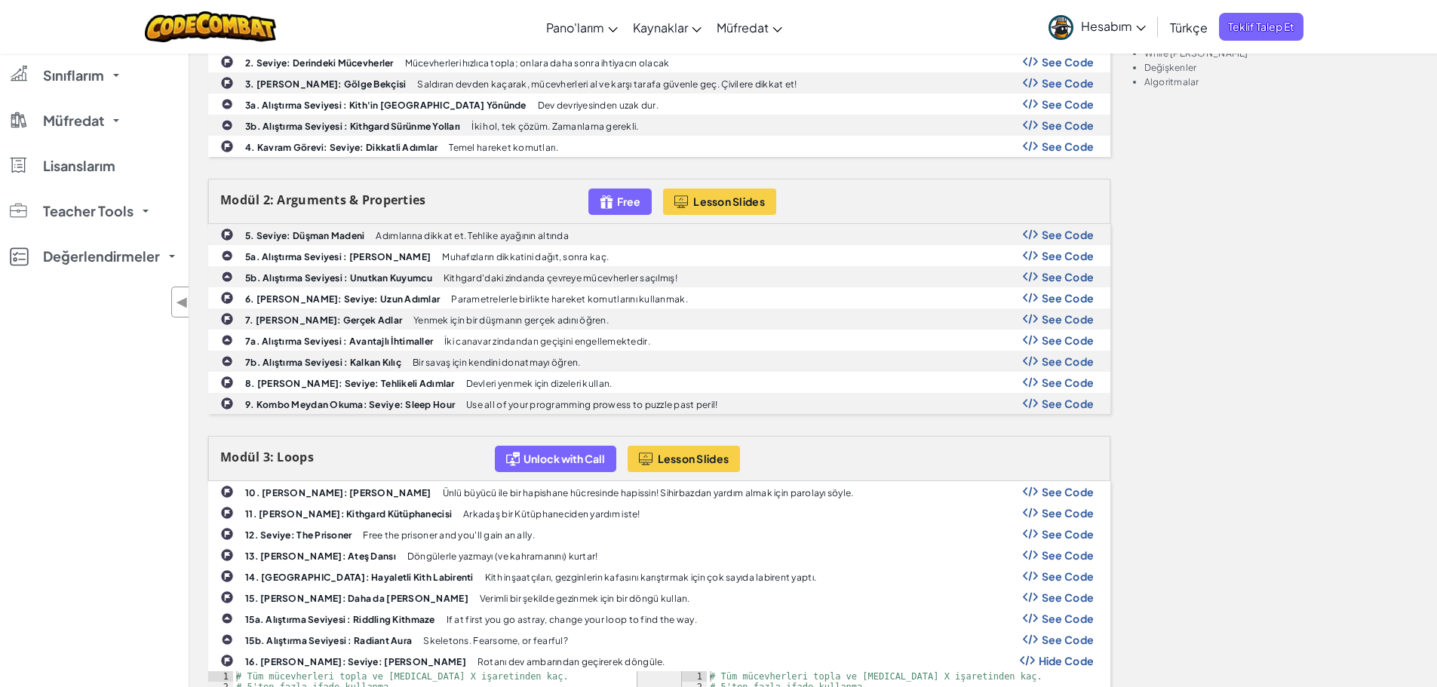
drag, startPoint x: 1407, startPoint y: 411, endPoint x: 1448, endPoint y: 100, distance: 313.5
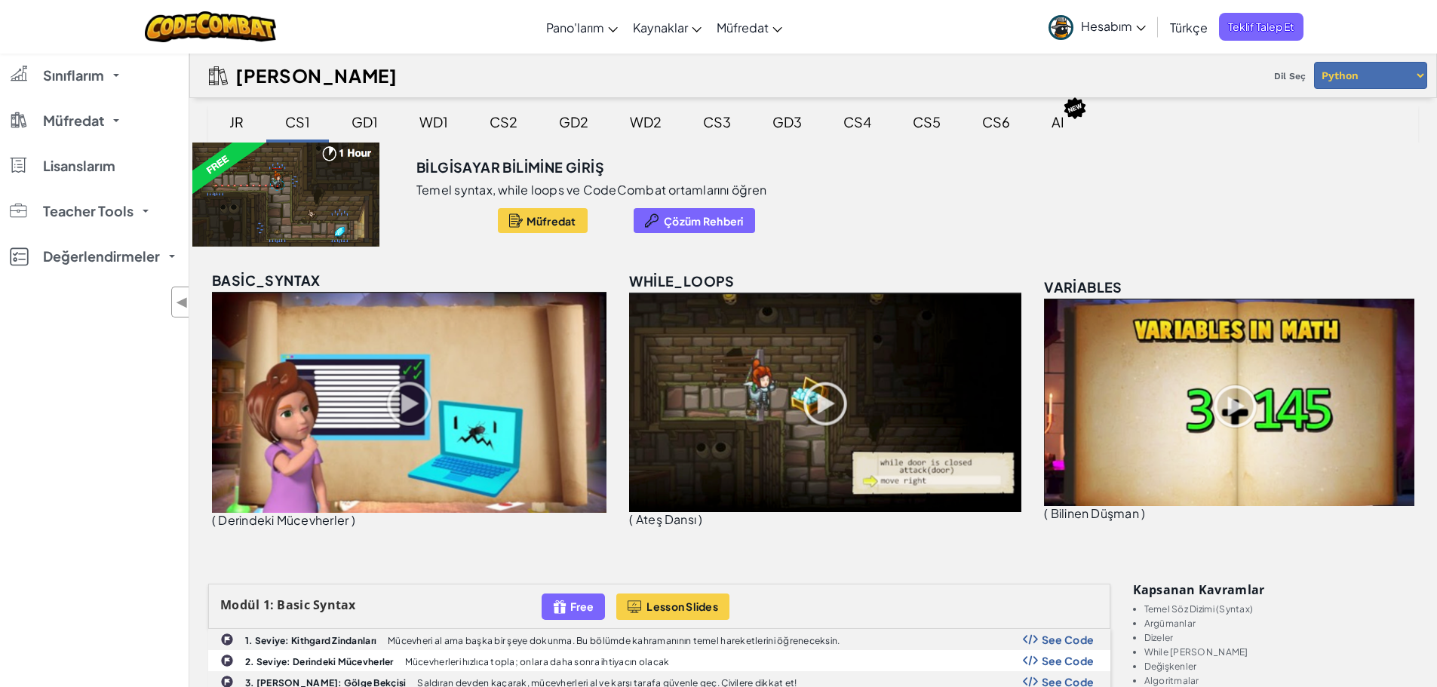
click at [1430, 236] on div "Bilgisayar Bilimine Giriş Temel syntax, while loops ve CodeCombat ortamlarını ö…" at bounding box center [813, 195] width 1248 height 104
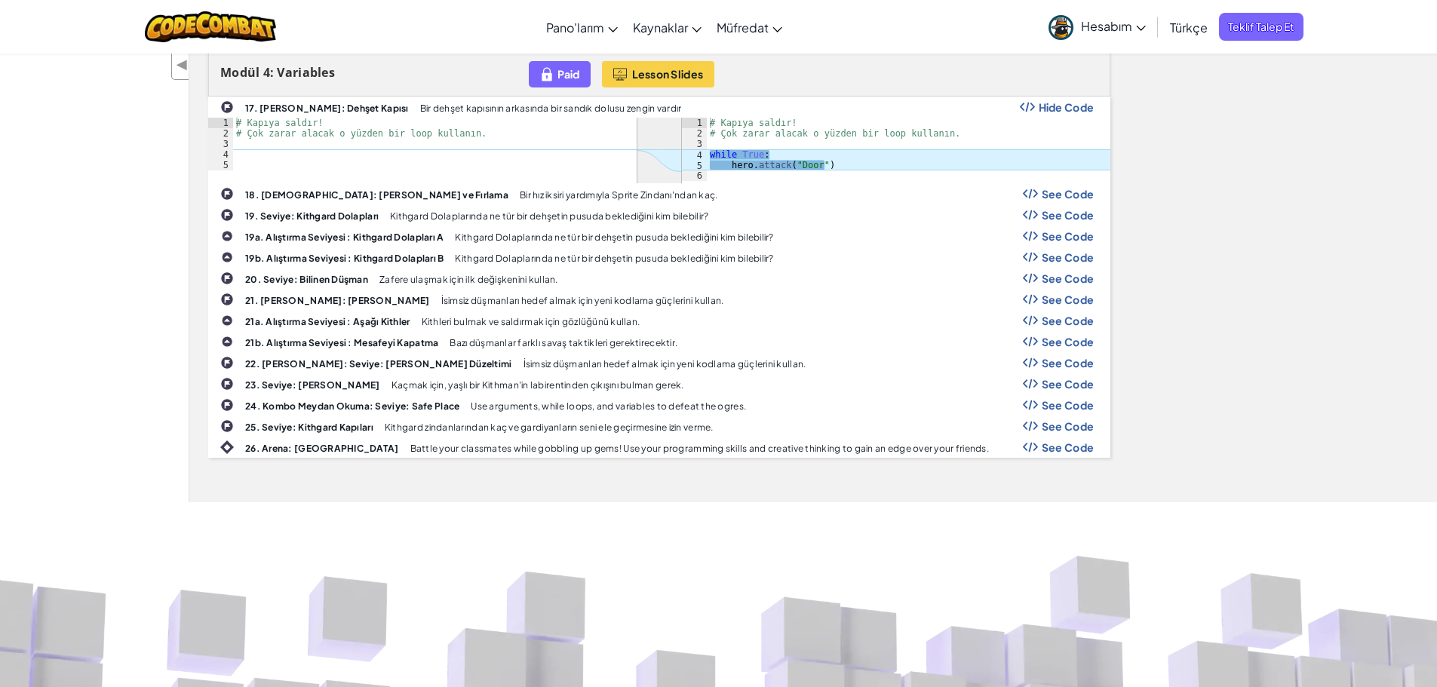
scroll to position [1304, 0]
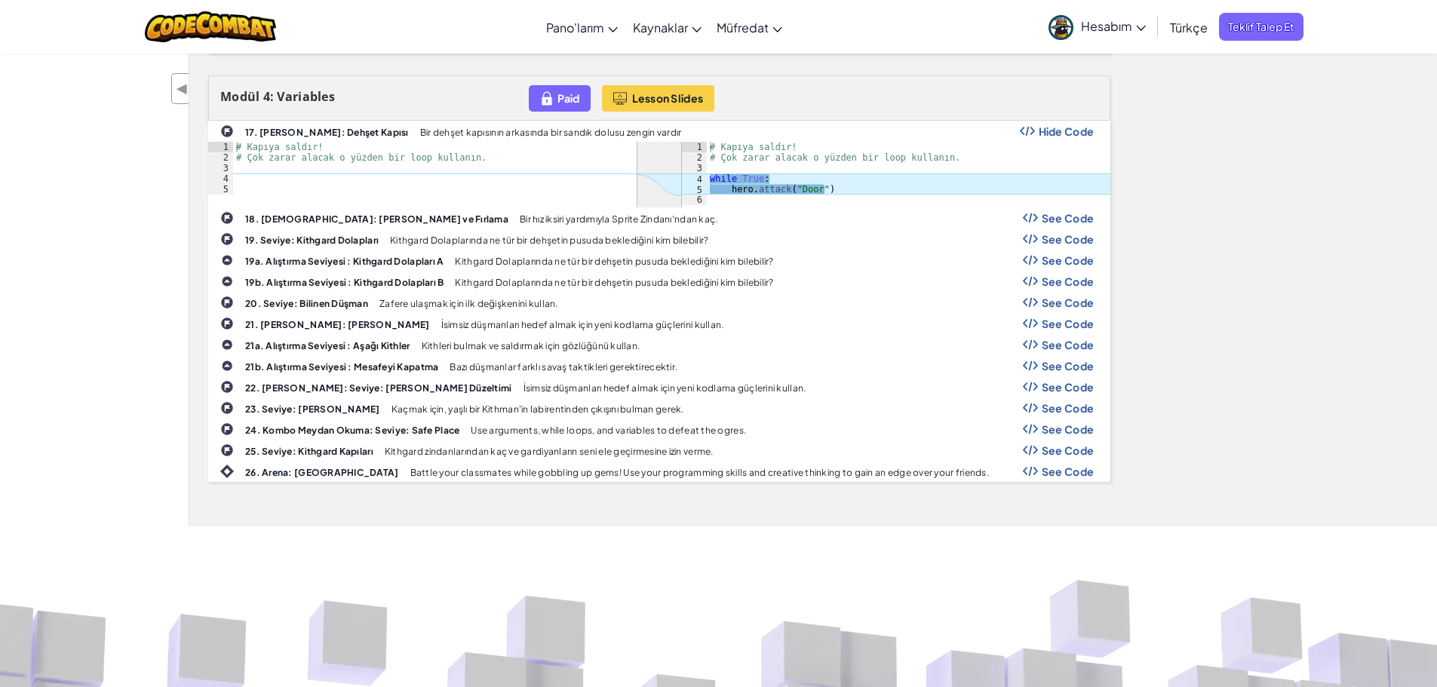
click at [1078, 216] on span "See Code" at bounding box center [1068, 218] width 53 height 12
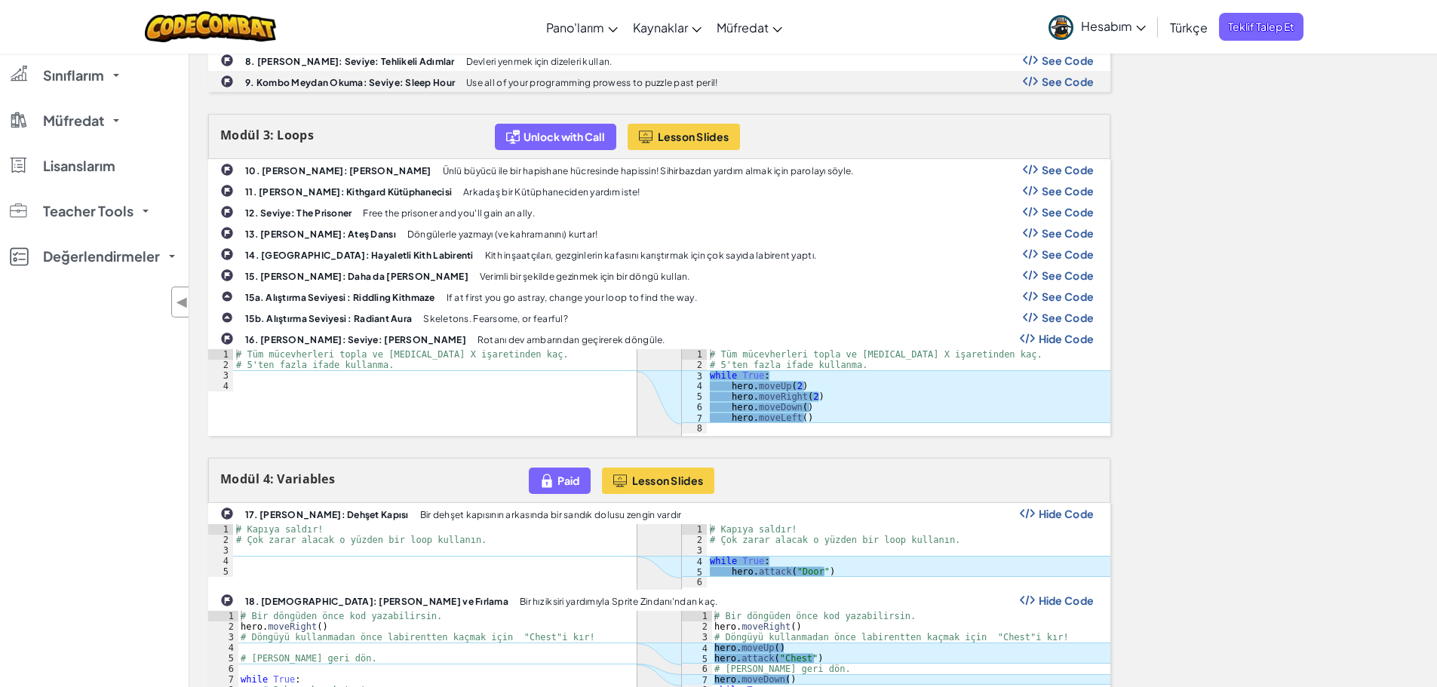
scroll to position [842, 0]
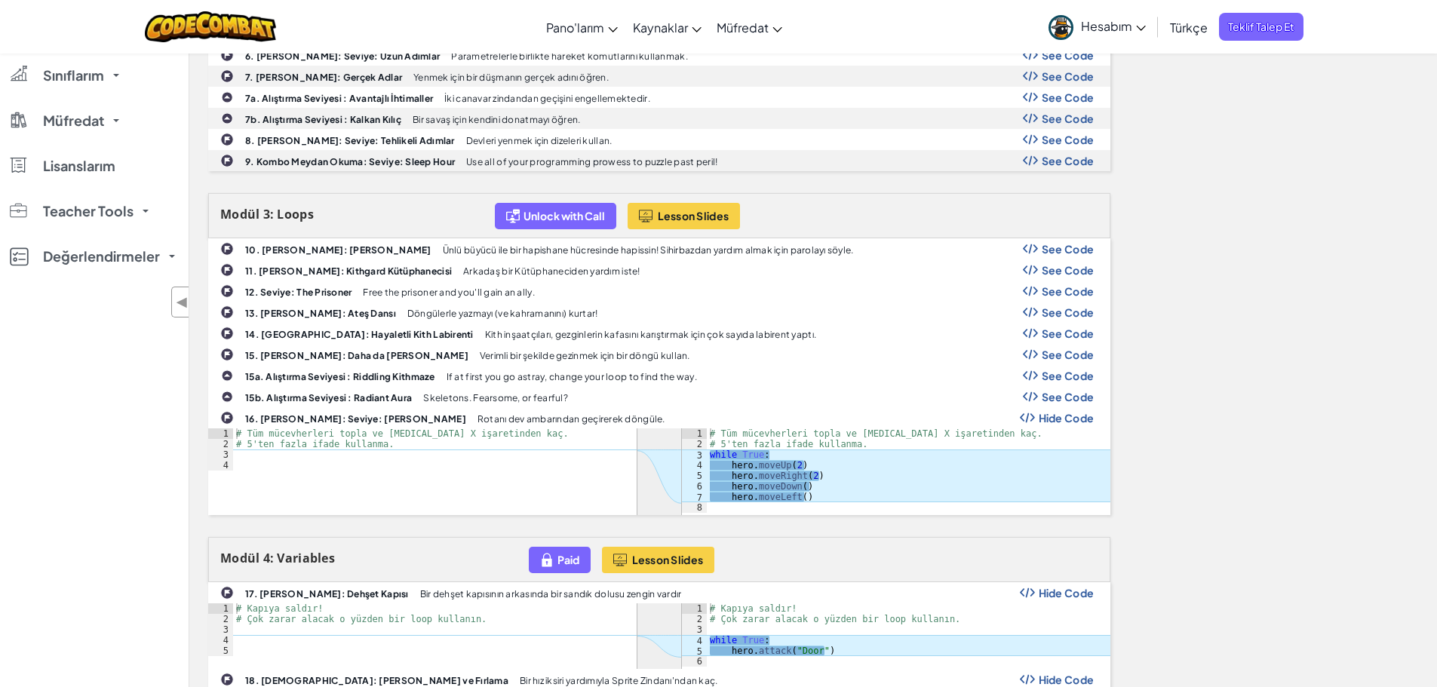
click at [1059, 297] on span "See Code" at bounding box center [1068, 291] width 53 height 12
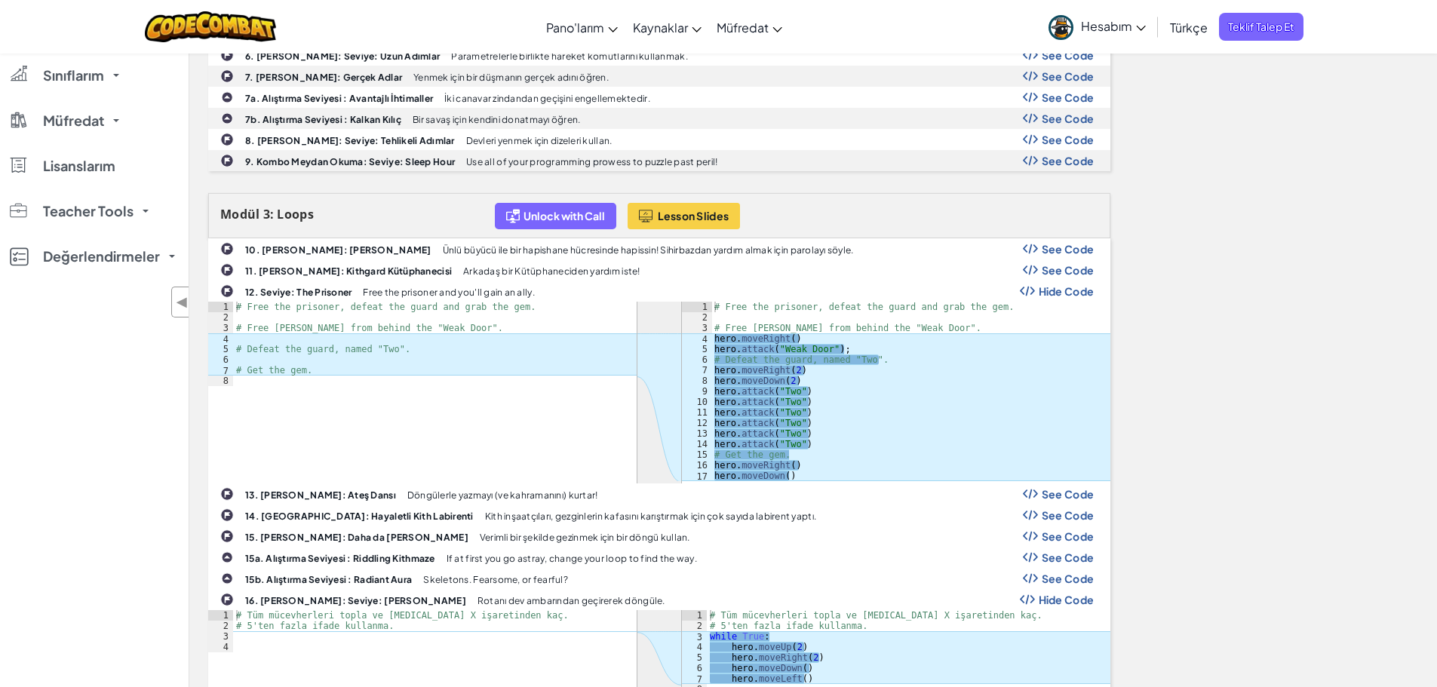
click at [1218, 318] on div "Modül 1: Basic Syntax Free Lesson Slides 1. Seviye: Kithgard Zindanları Mücevhe…" at bounding box center [813, 514] width 1233 height 1545
click at [905, 490] on div "13. [PERSON_NAME]: Ateş Dansı Döngülerle yazmayı (ve kahramanını) kurtar! See C…" at bounding box center [659, 494] width 901 height 20
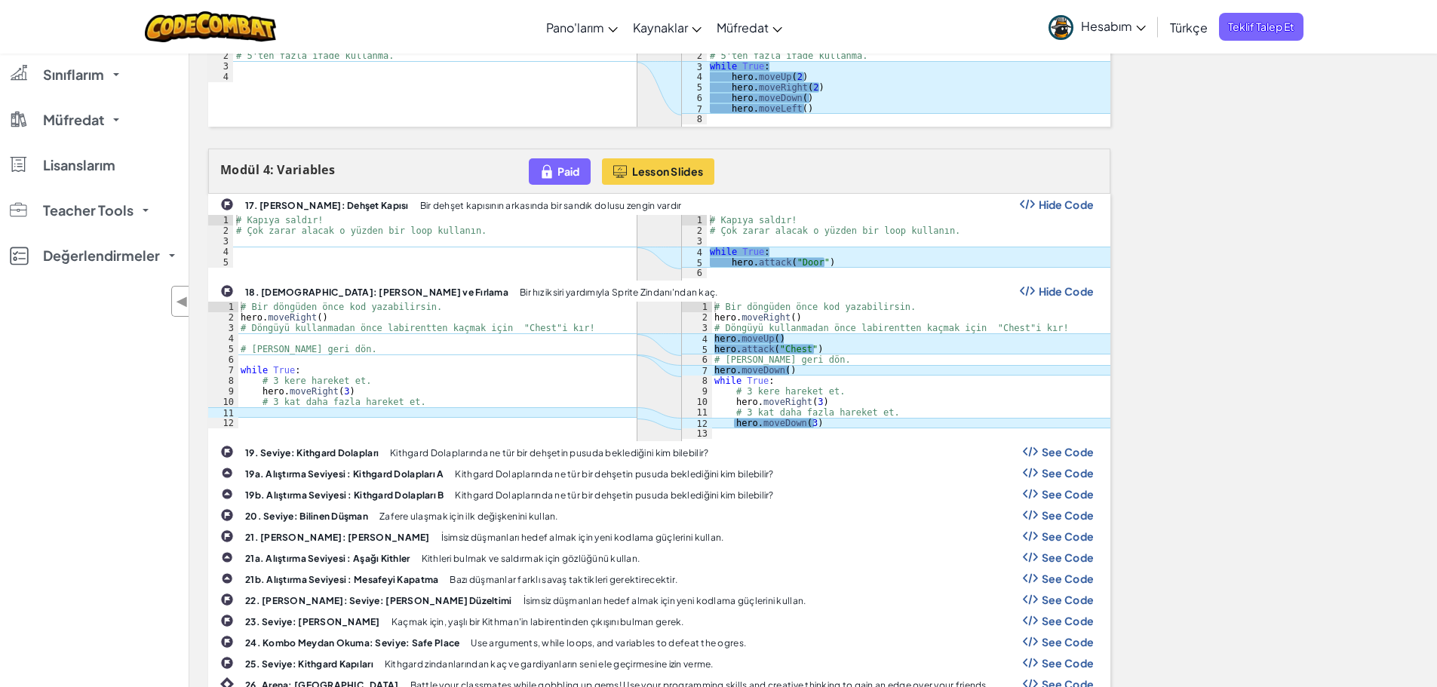
scroll to position [1422, 0]
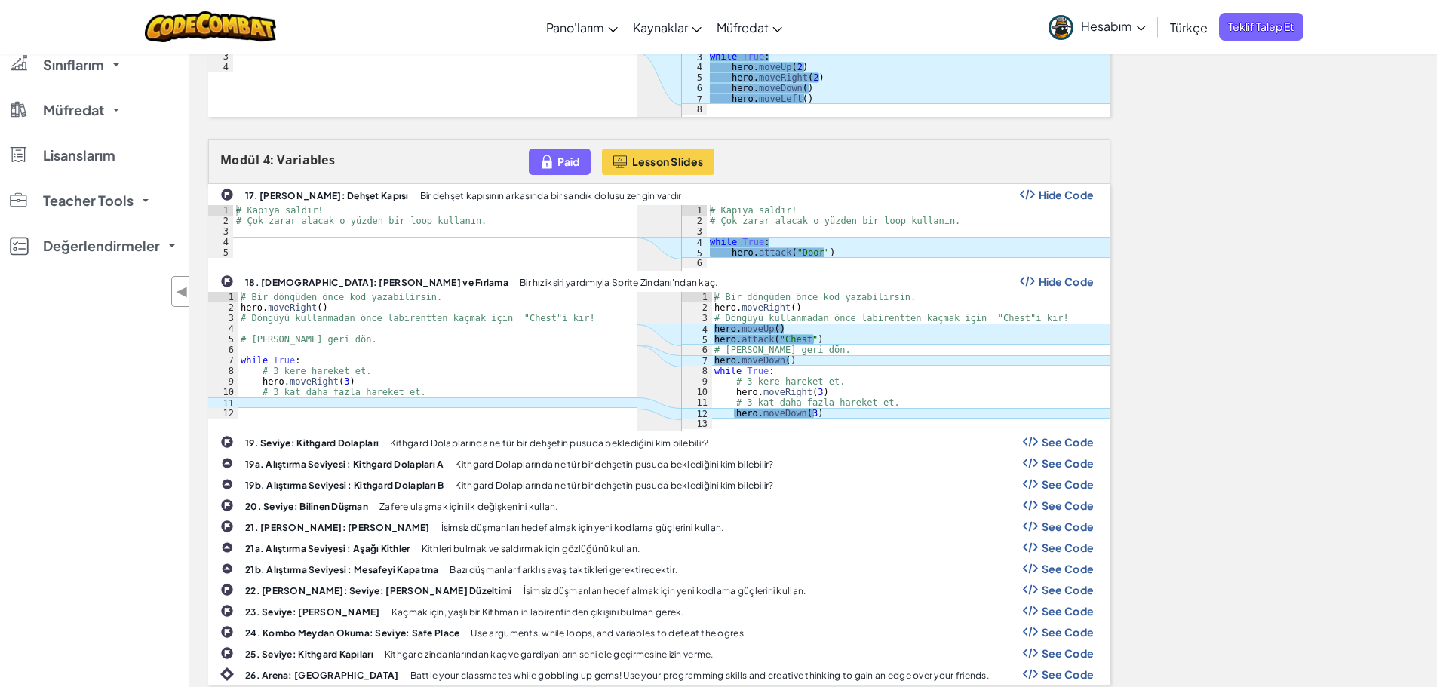
click at [1070, 192] on span "Hide Code" at bounding box center [1067, 195] width 56 height 12
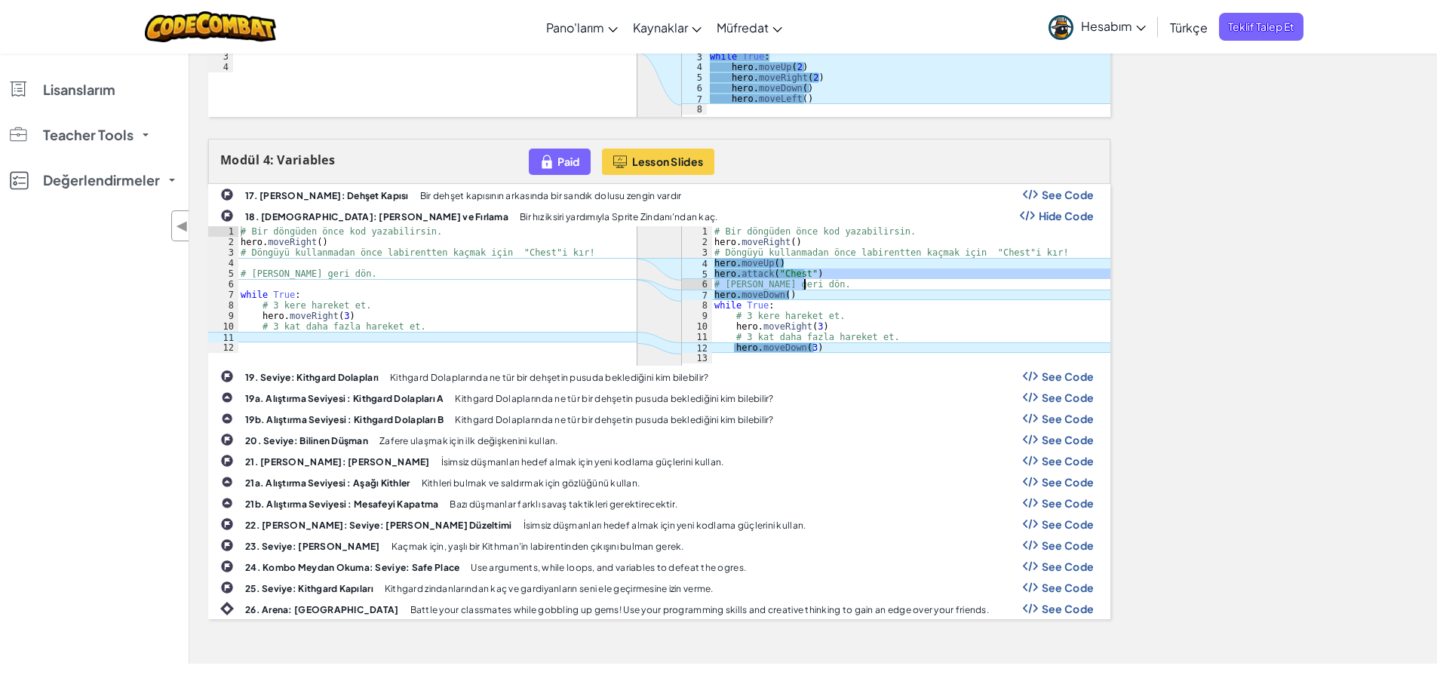
drag, startPoint x: 805, startPoint y: 277, endPoint x: 805, endPoint y: 291, distance: 14.3
click at [805, 291] on div "# Bir döngüden önce kod yazabilirsin. hero . moveRight ( ) # Döngüyü kullanmada…" at bounding box center [910, 305] width 399 height 158
type textarea "# [PERSON_NAME] geri dön. hero.moveDown()"
